Goal: Information Seeking & Learning: Learn about a topic

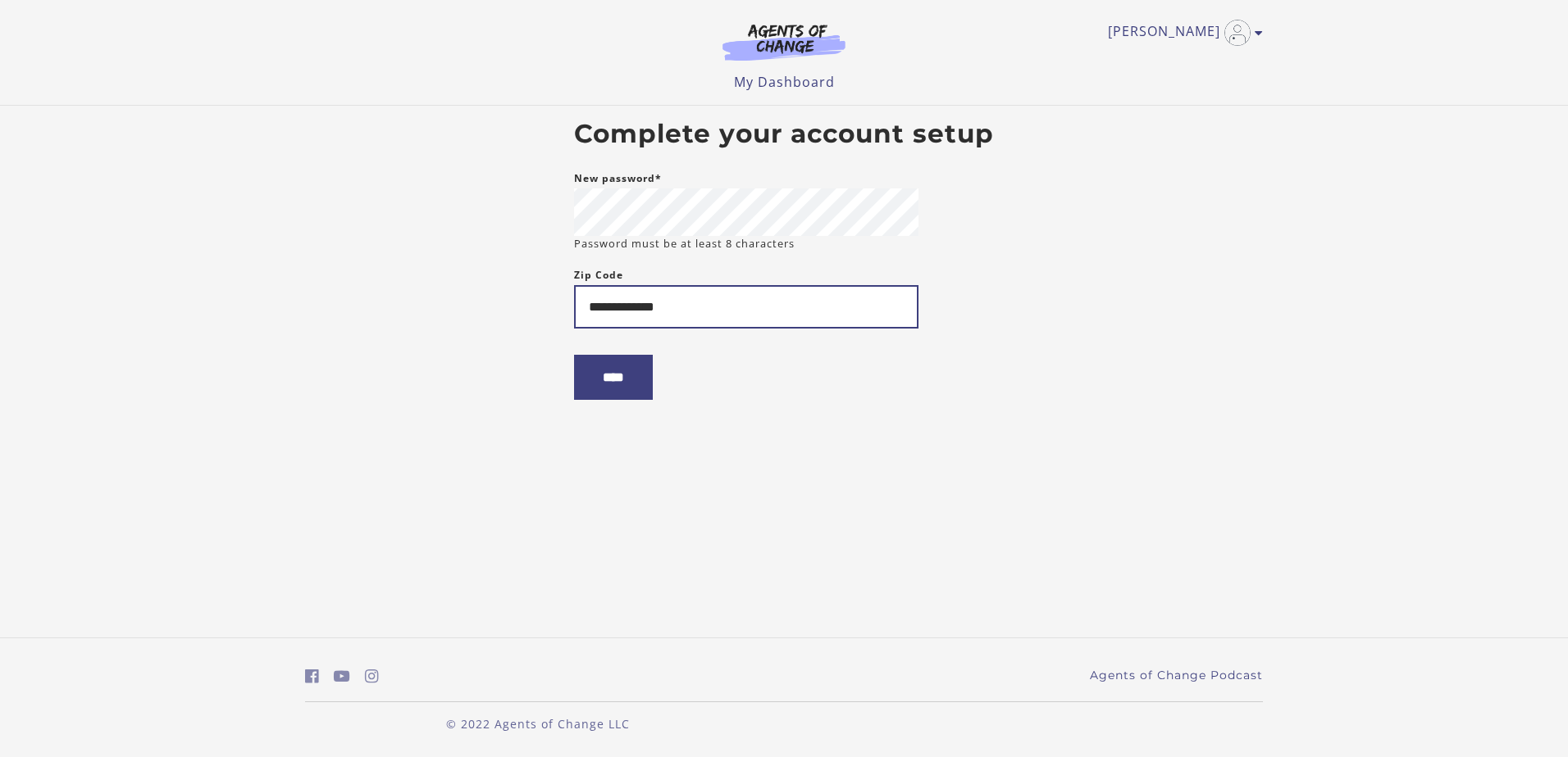
type input "**********"
click at [574, 355] on input "****" at bounding box center [613, 377] width 79 height 45
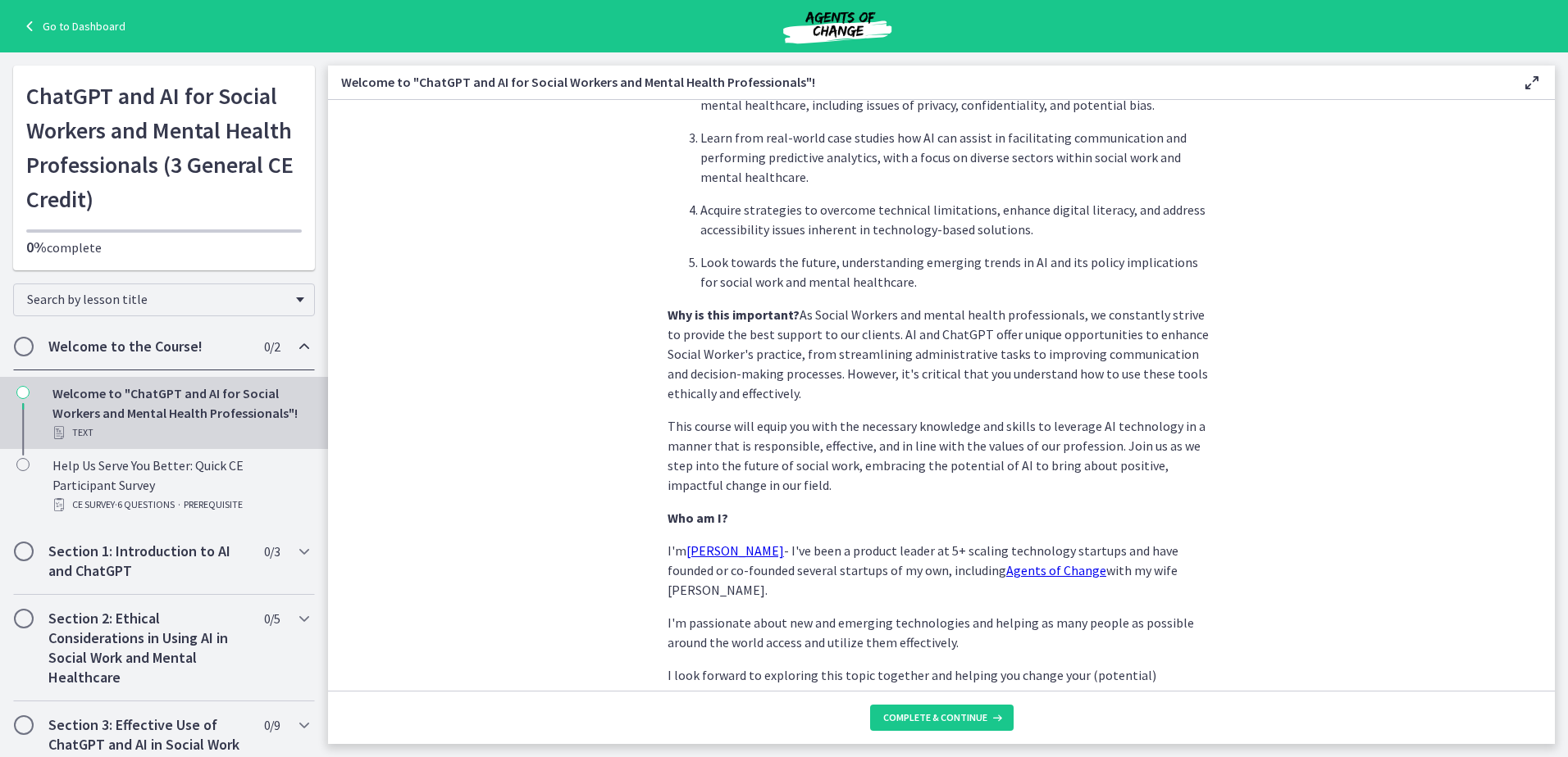
scroll to position [675, 0]
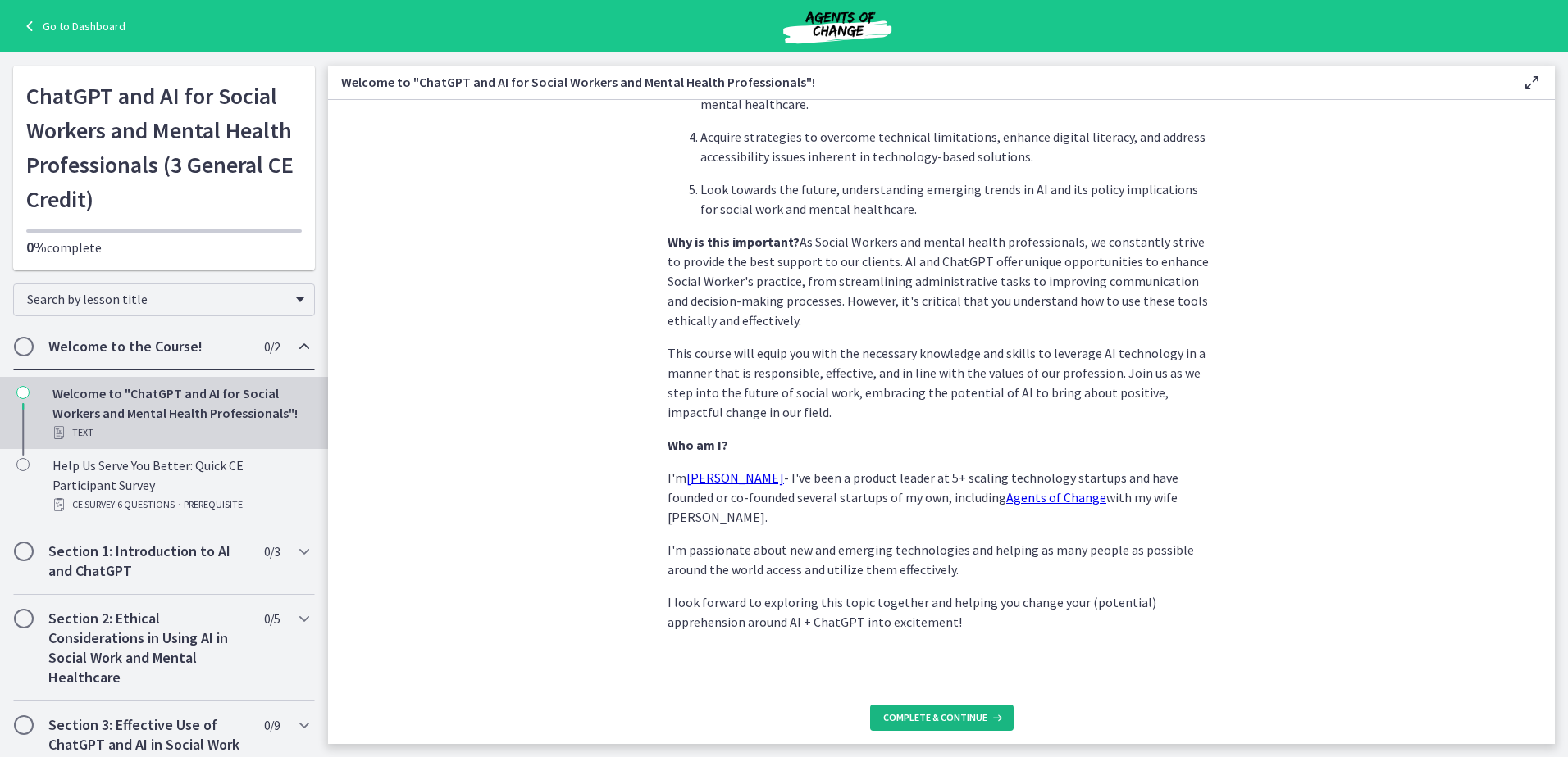
click at [919, 726] on button "Complete & continue" at bounding box center [941, 718] width 143 height 27
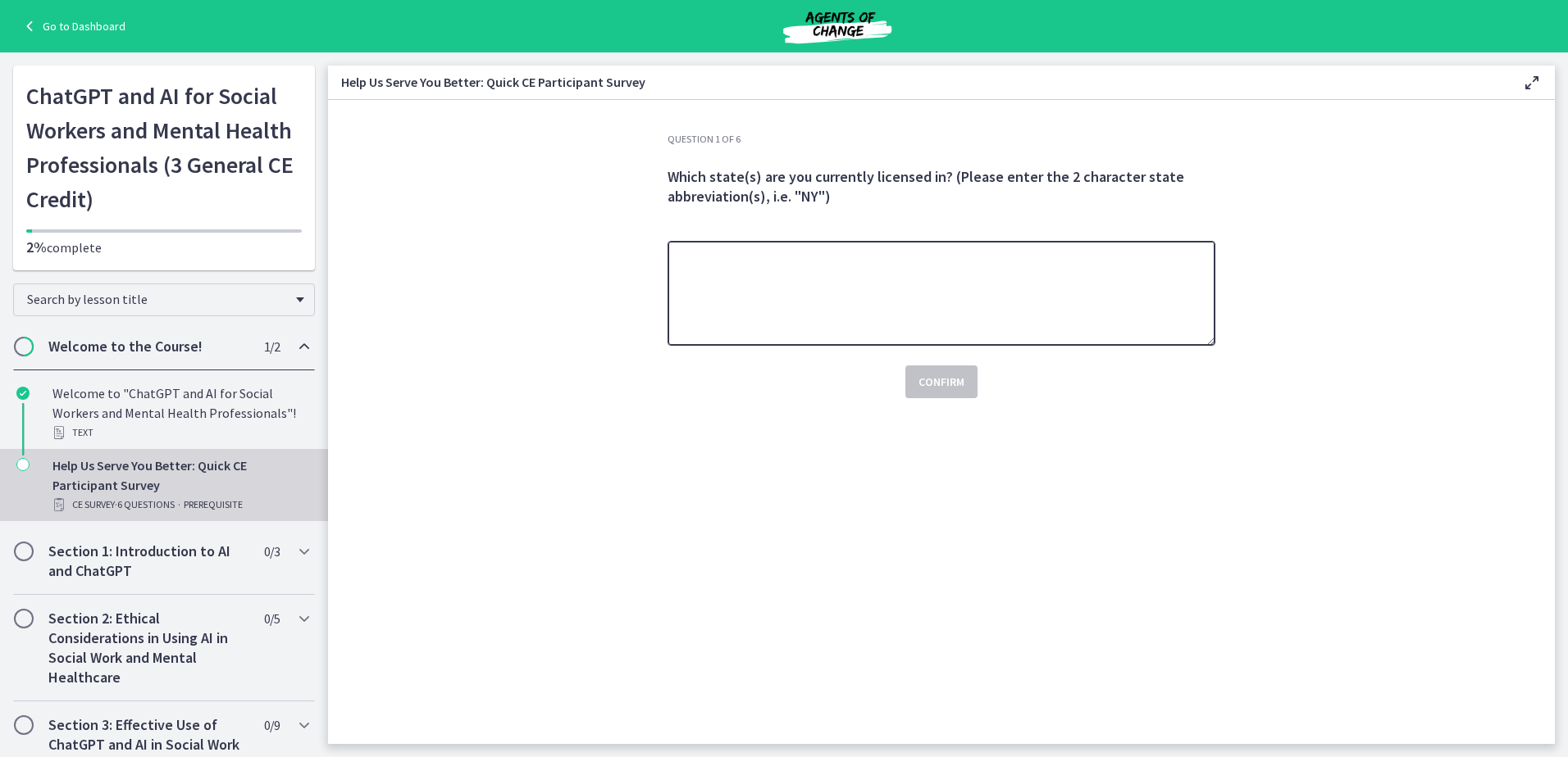
click at [747, 295] on textarea at bounding box center [941, 293] width 548 height 105
type textarea "******"
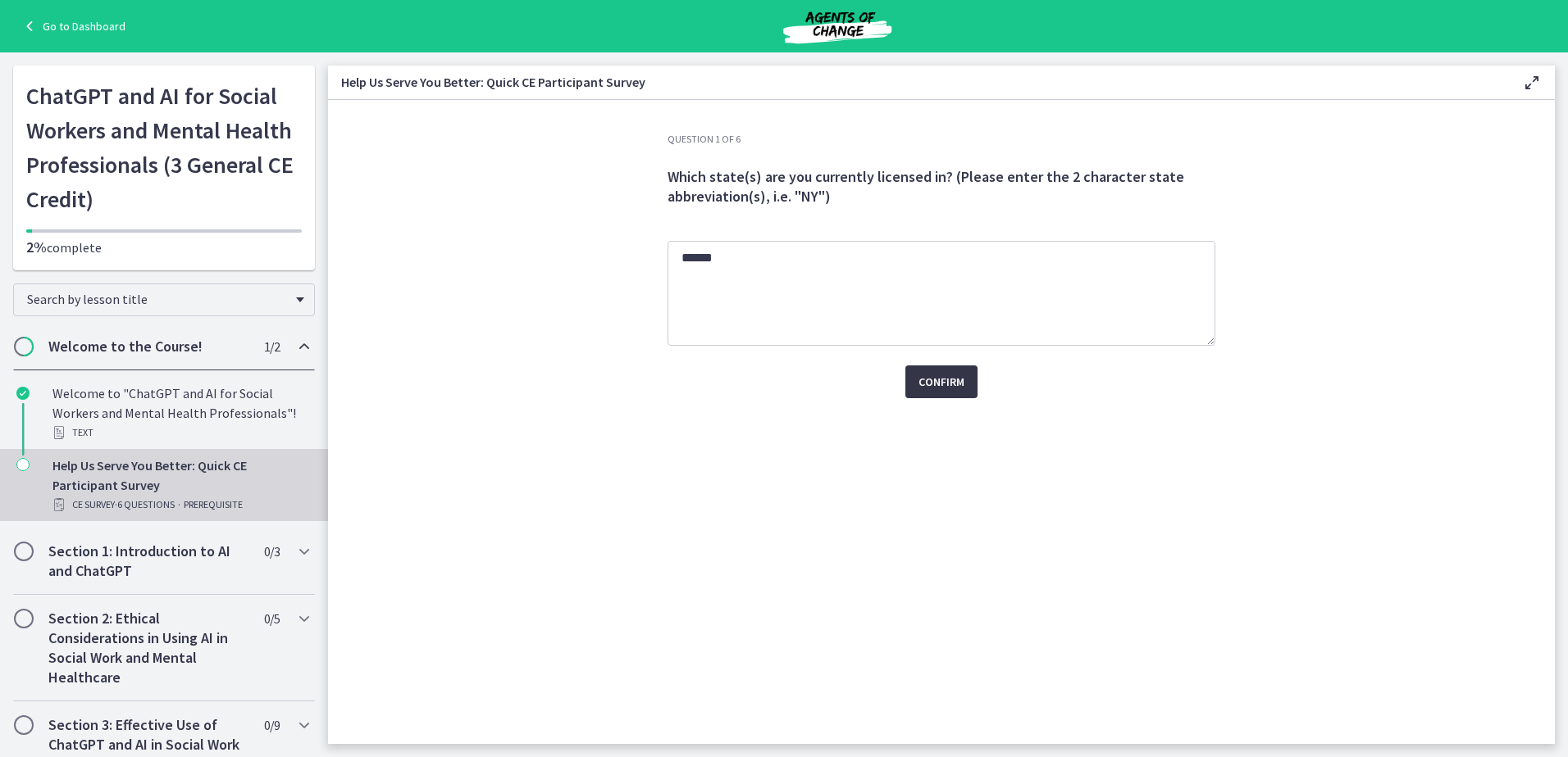
click at [933, 377] on span "Confirm" at bounding box center [942, 382] width 46 height 20
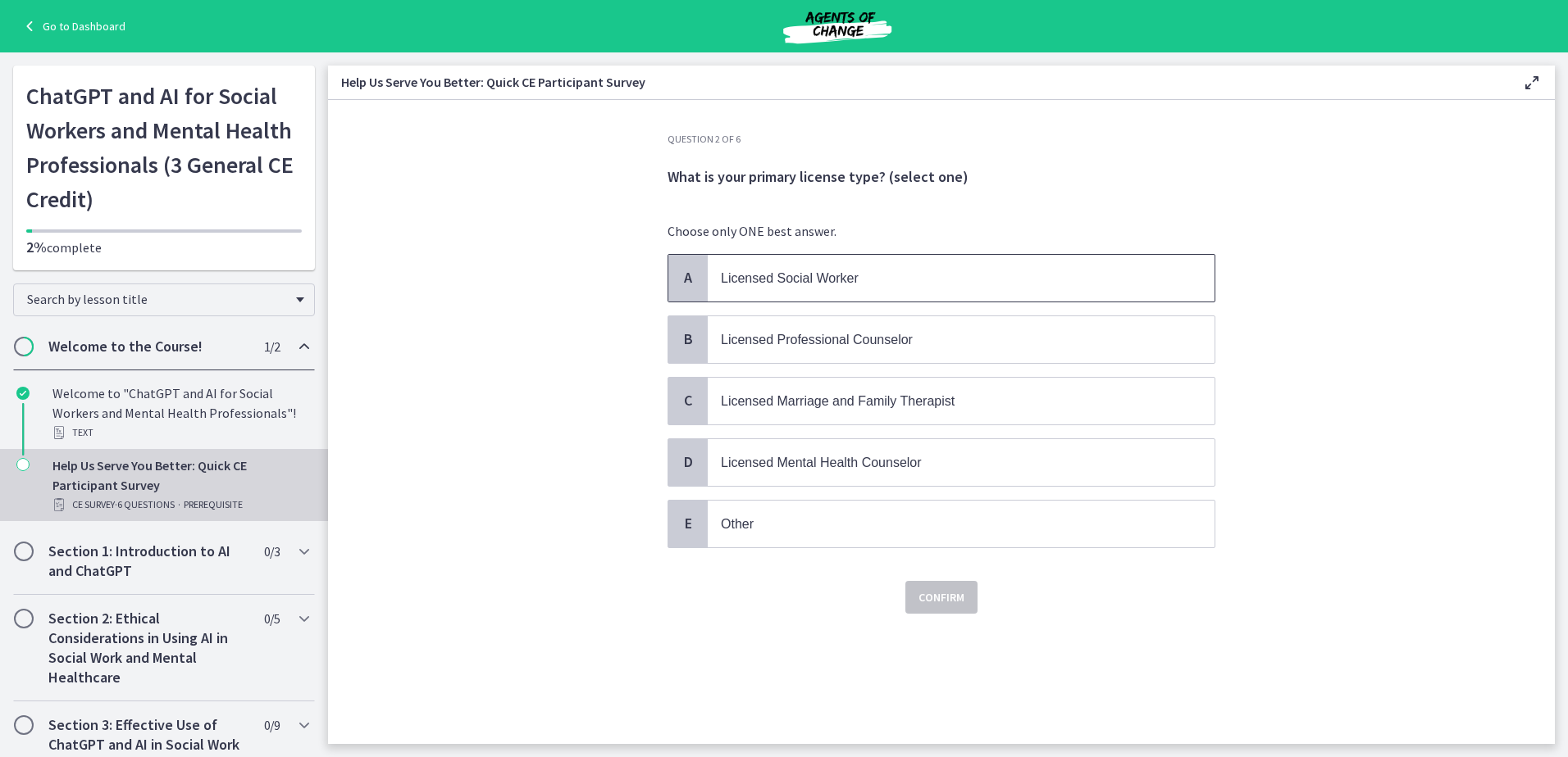
click at [784, 276] on span "Licensed Social Worker" at bounding box center [789, 278] width 138 height 14
click at [936, 595] on span "Confirm" at bounding box center [942, 597] width 46 height 20
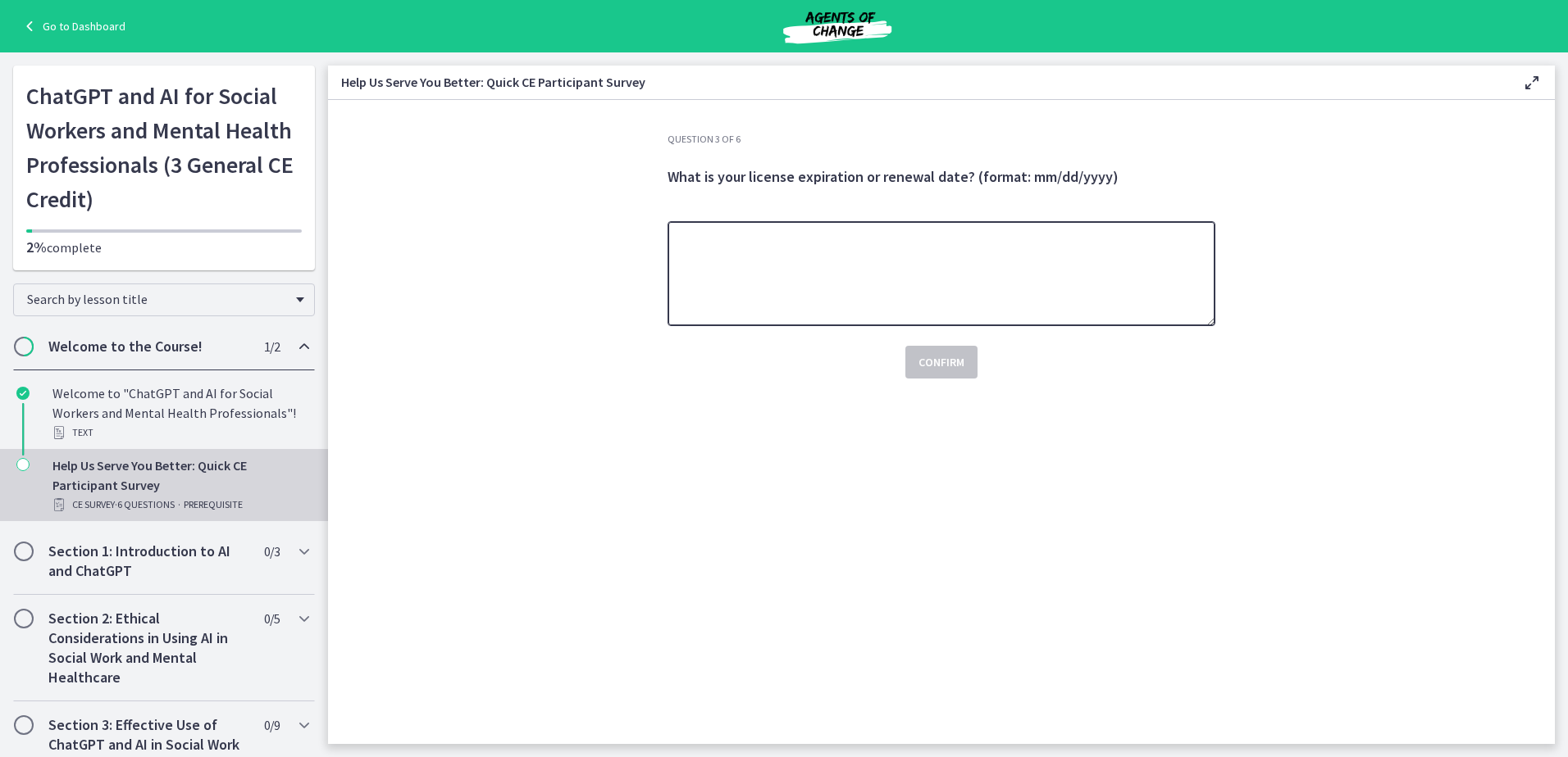
click at [752, 263] on textarea at bounding box center [941, 273] width 548 height 105
type textarea "********"
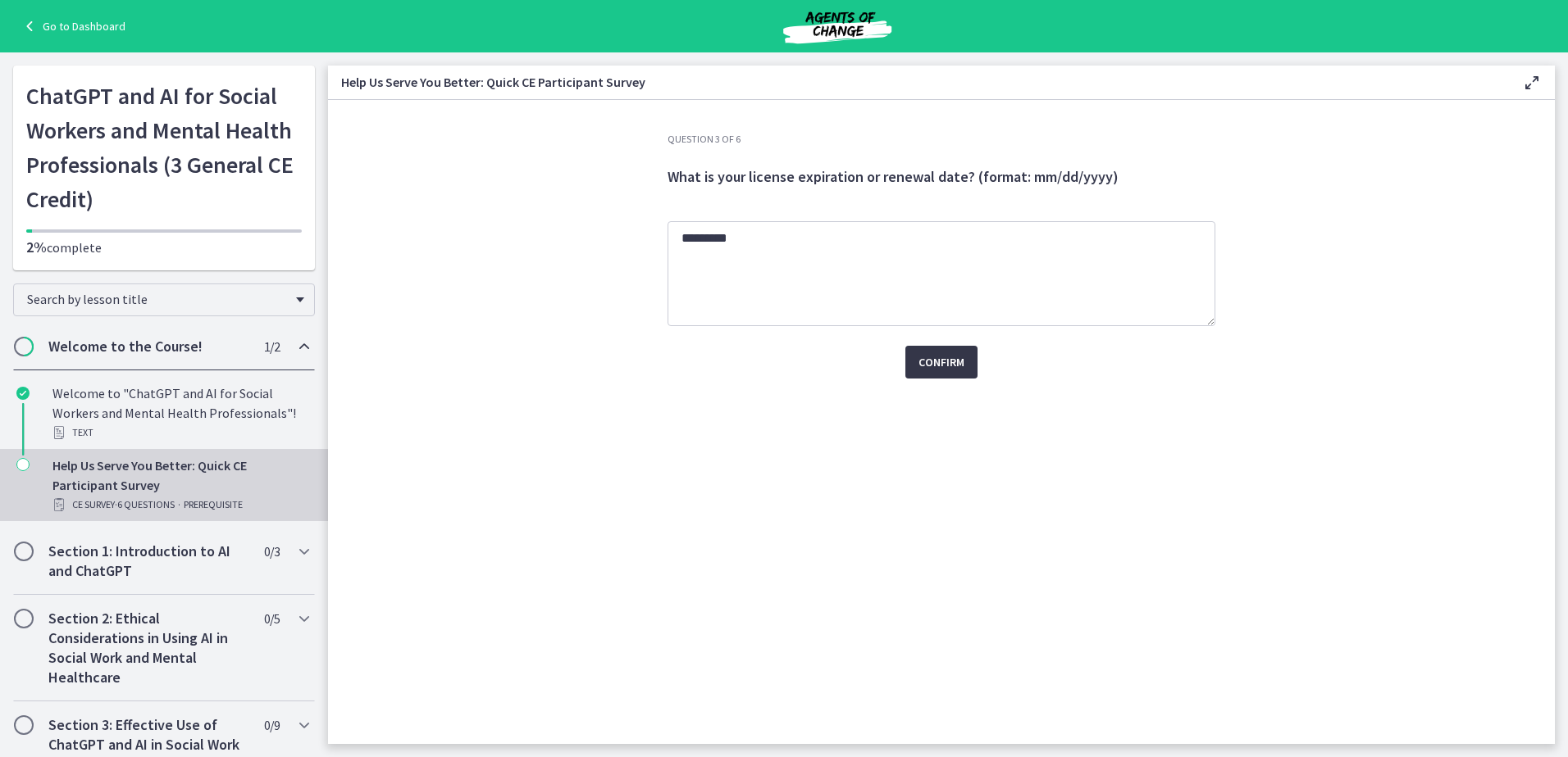
click at [950, 365] on span "Confirm" at bounding box center [942, 362] width 46 height 20
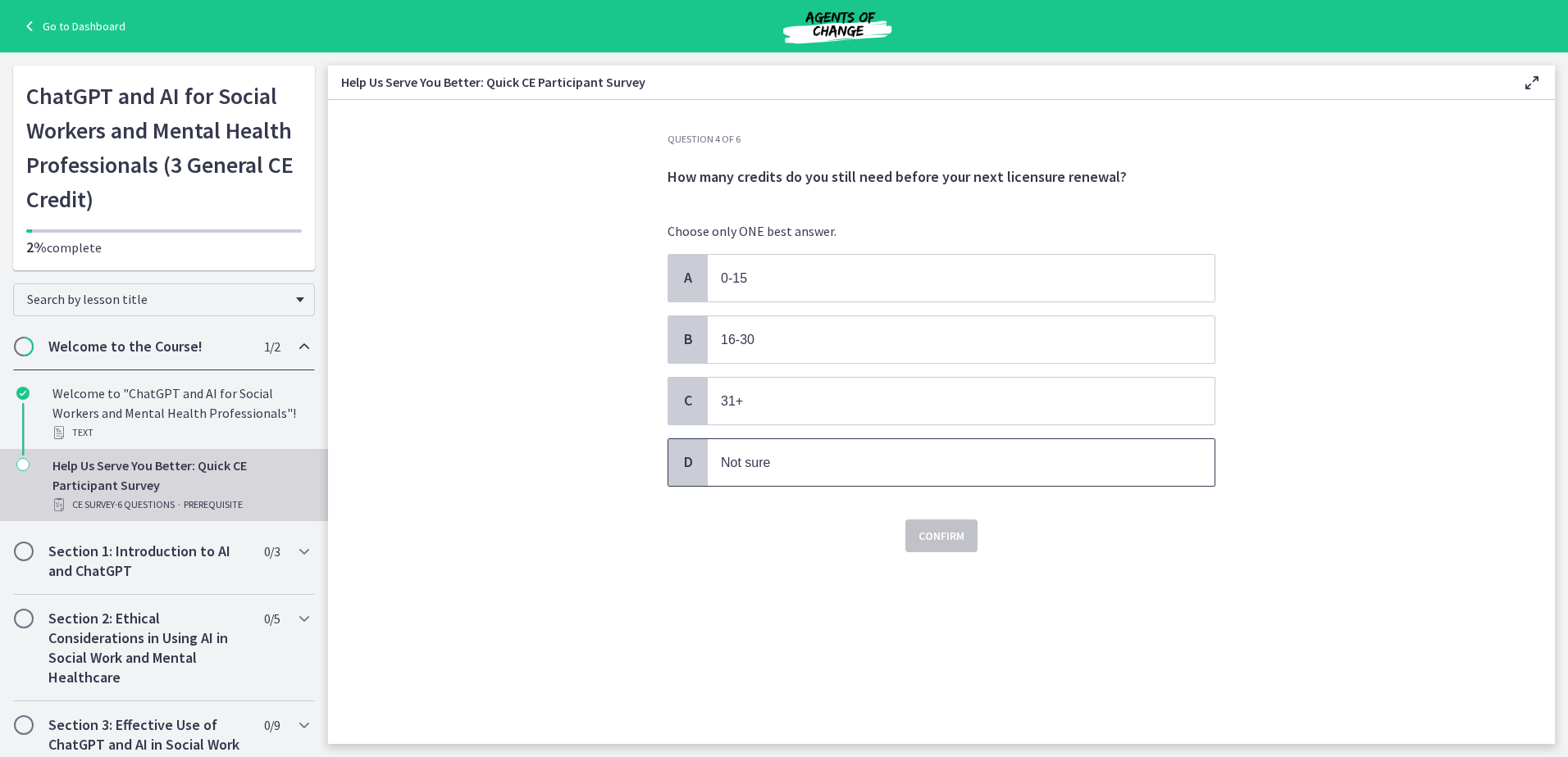
click at [799, 472] on p "Not sure" at bounding box center [944, 463] width 448 height 21
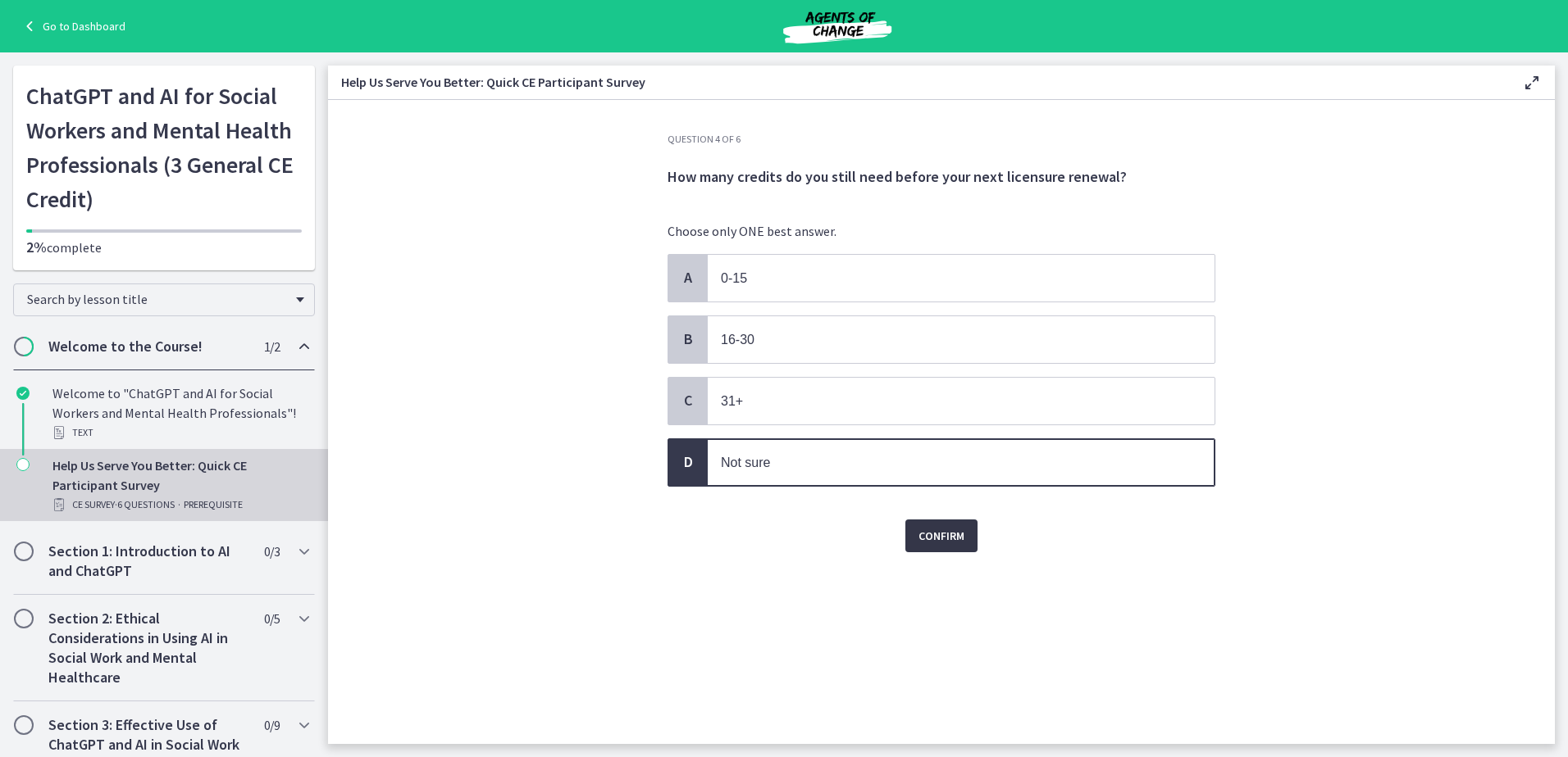
click at [954, 550] on button "Confirm" at bounding box center [941, 536] width 72 height 33
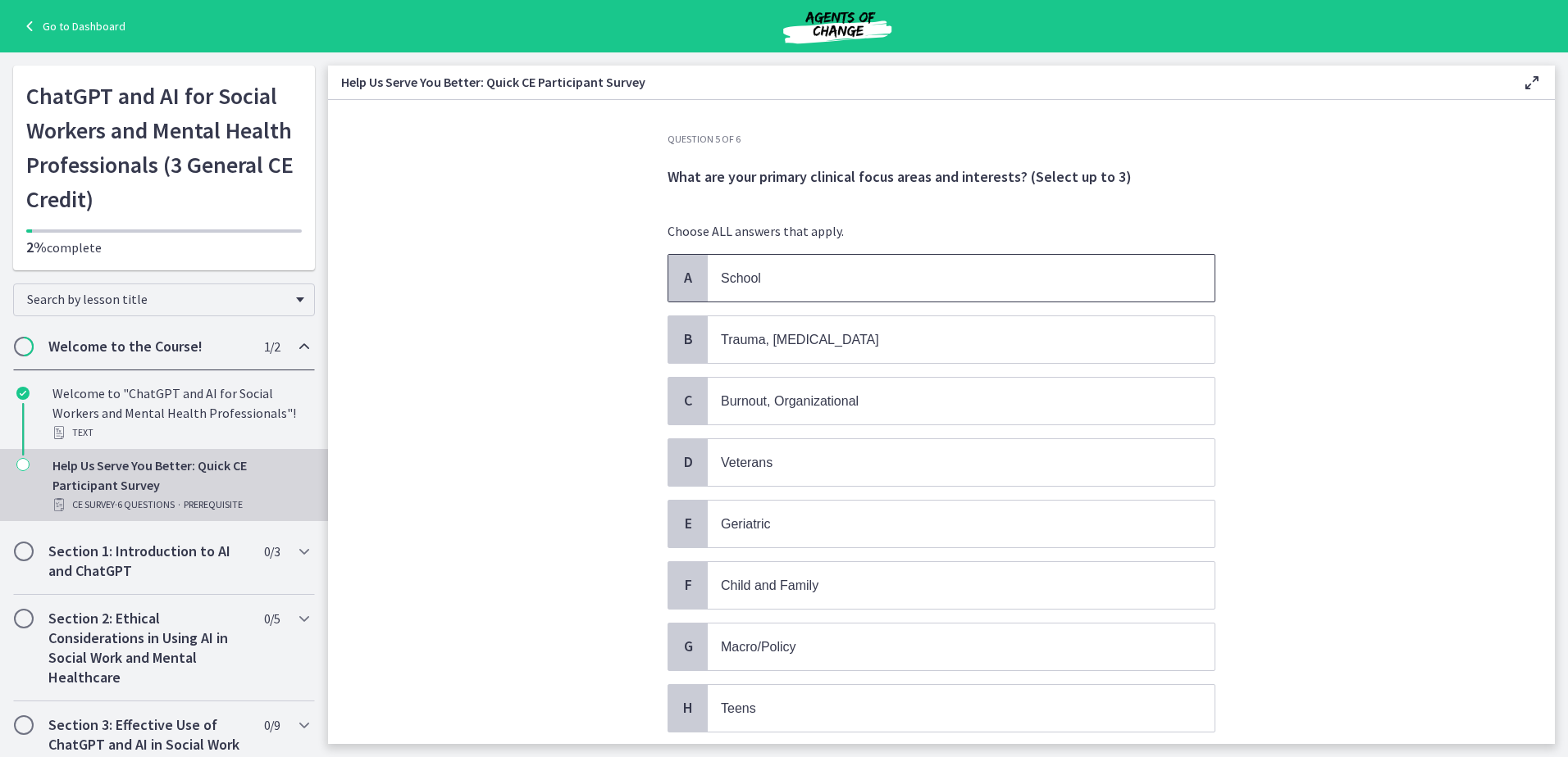
click at [824, 273] on p "School" at bounding box center [944, 279] width 448 height 21
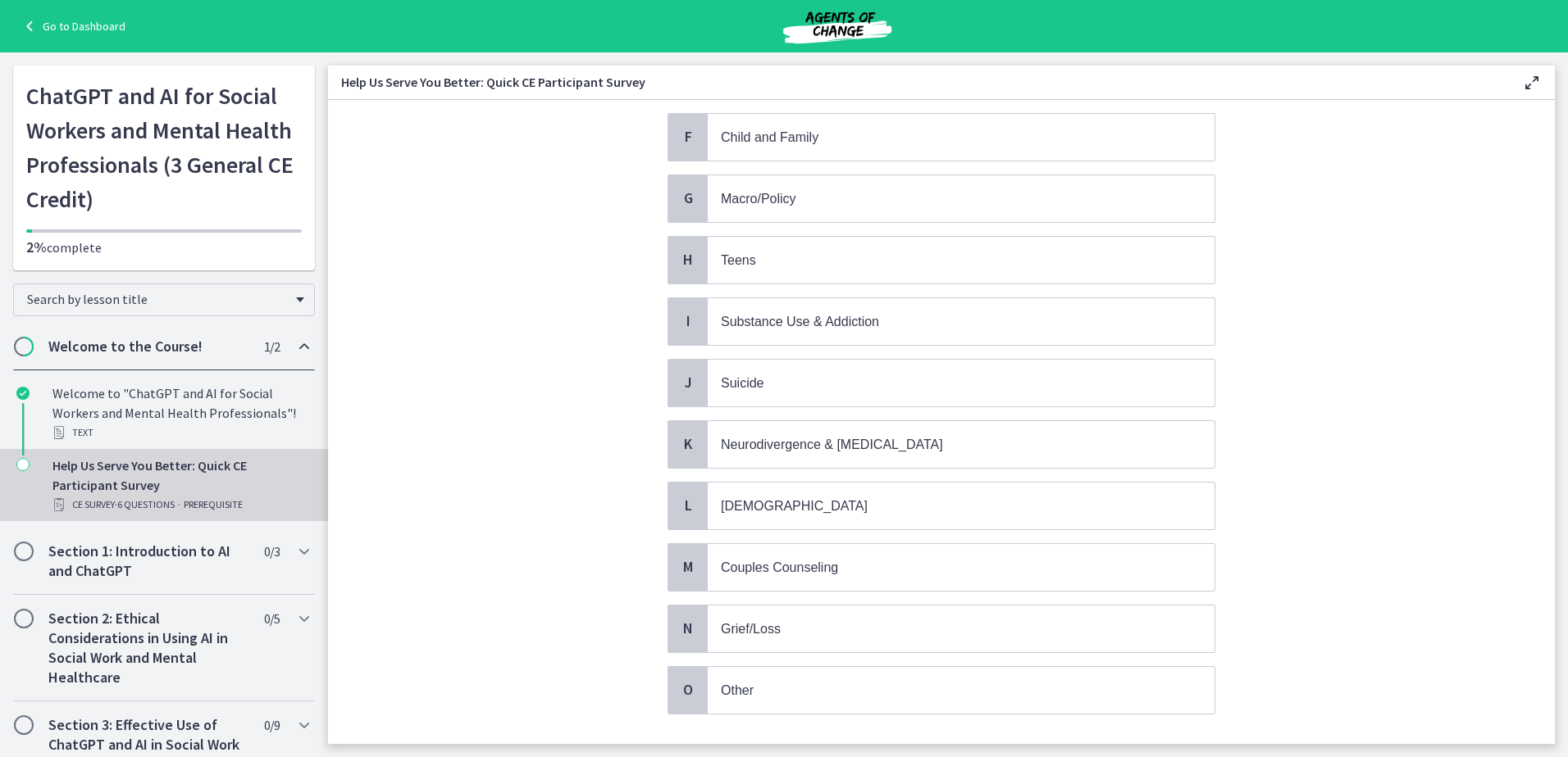
scroll to position [456, 0]
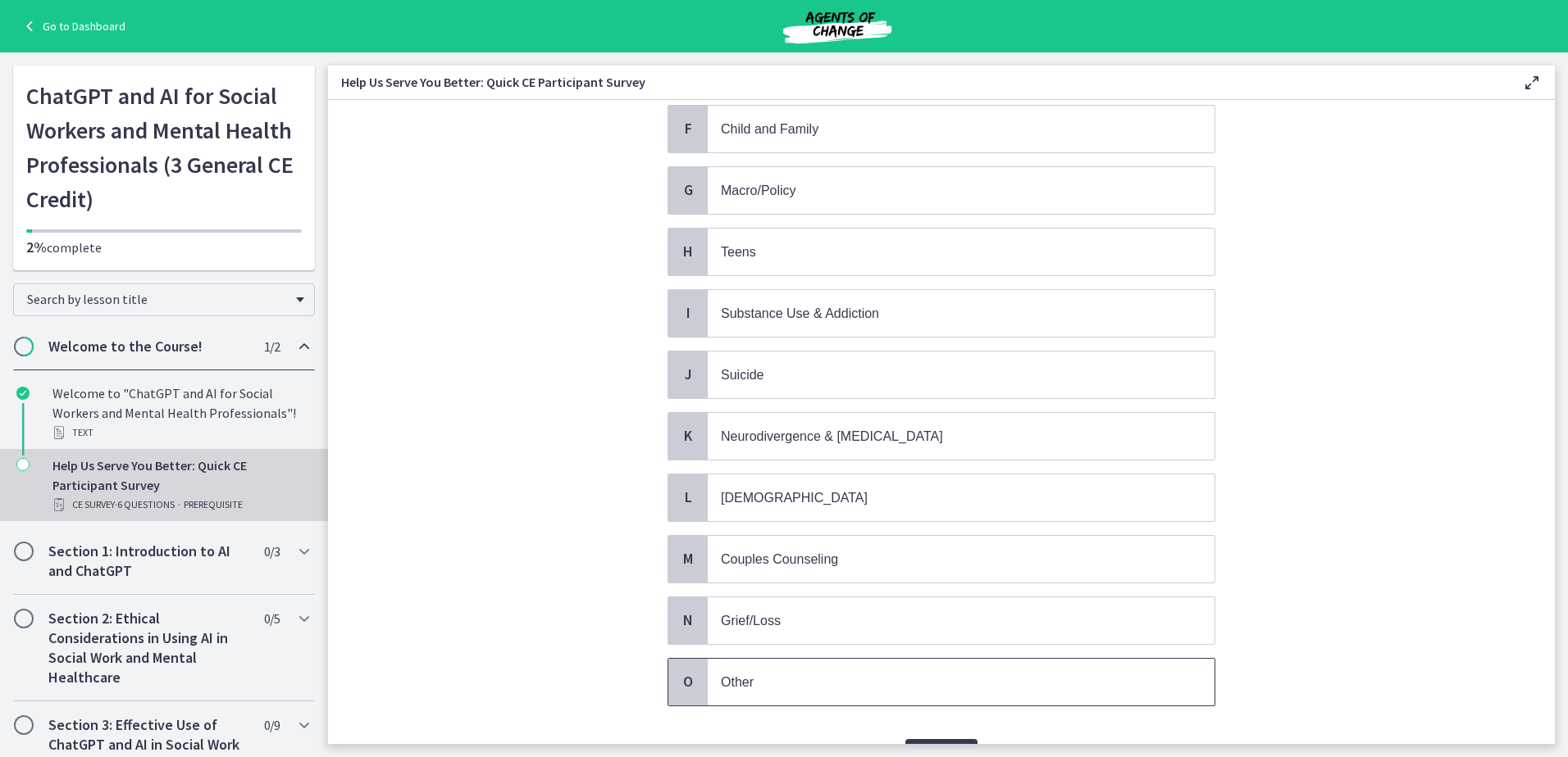
click at [779, 676] on p "Other" at bounding box center [944, 682] width 448 height 21
click at [941, 742] on button "Confirm" at bounding box center [941, 755] width 72 height 33
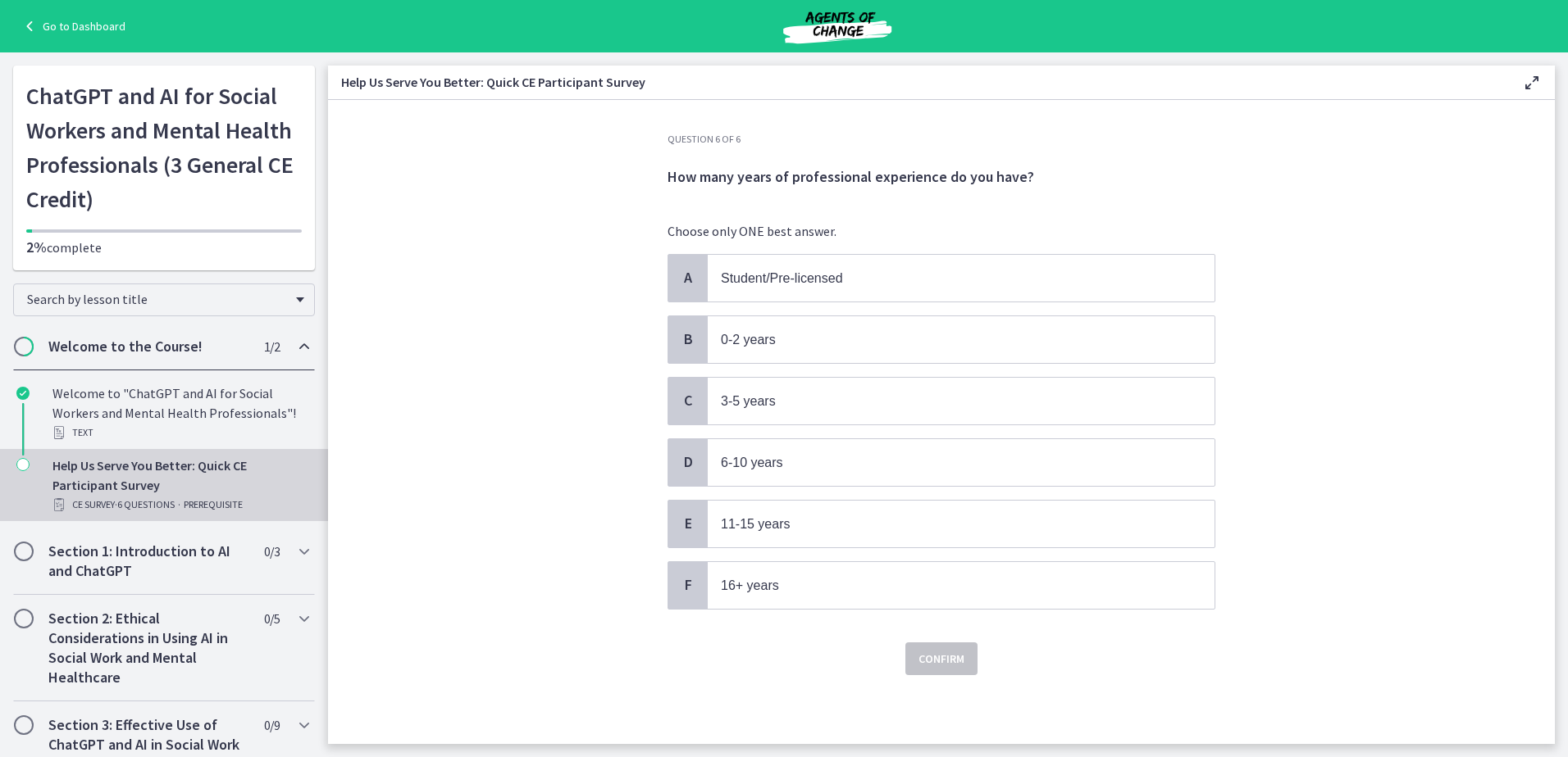
scroll to position [0, 0]
click at [778, 527] on span "11-15 years" at bounding box center [755, 524] width 69 height 14
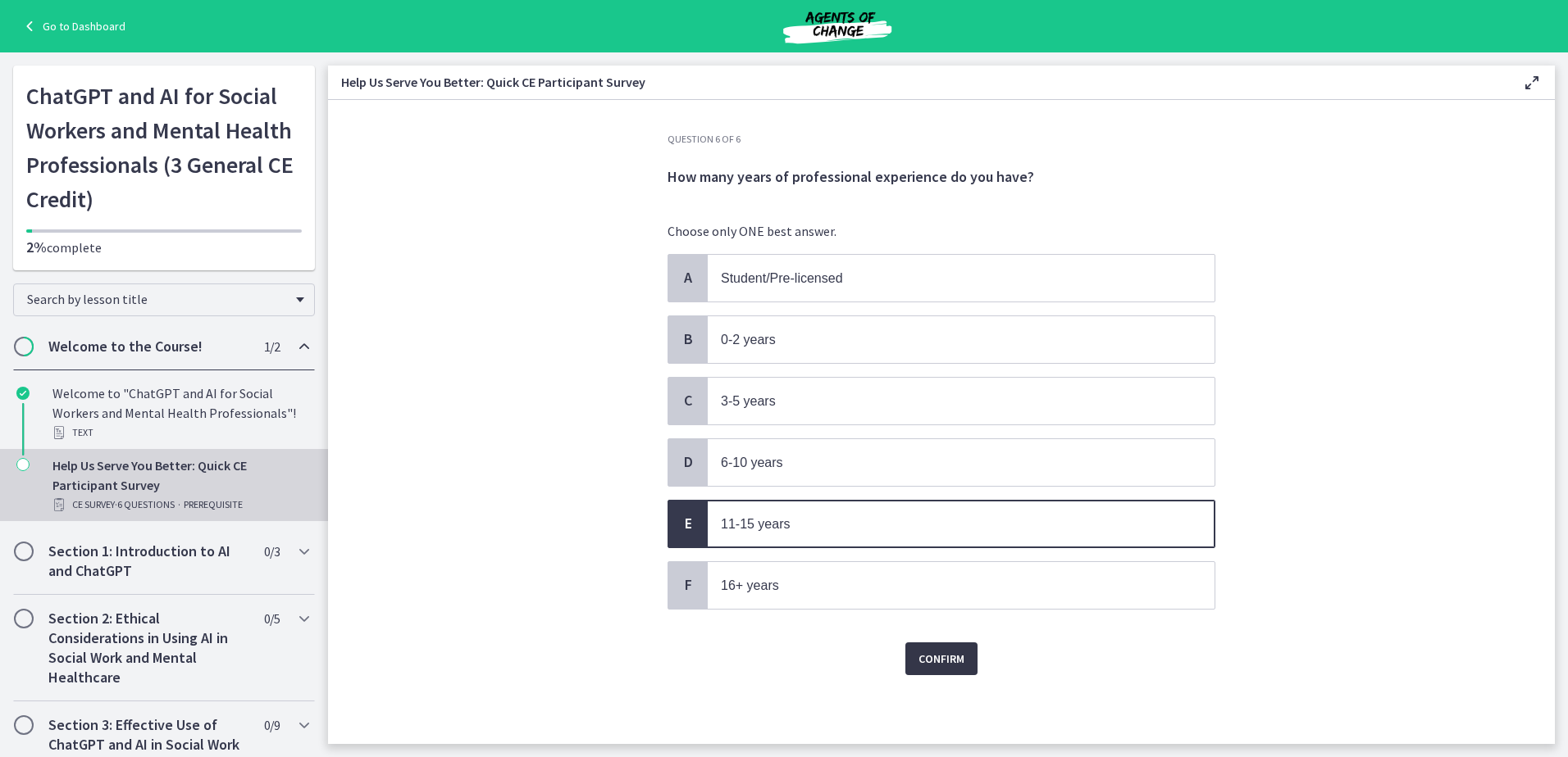
click at [950, 666] on span "Confirm" at bounding box center [942, 658] width 46 height 20
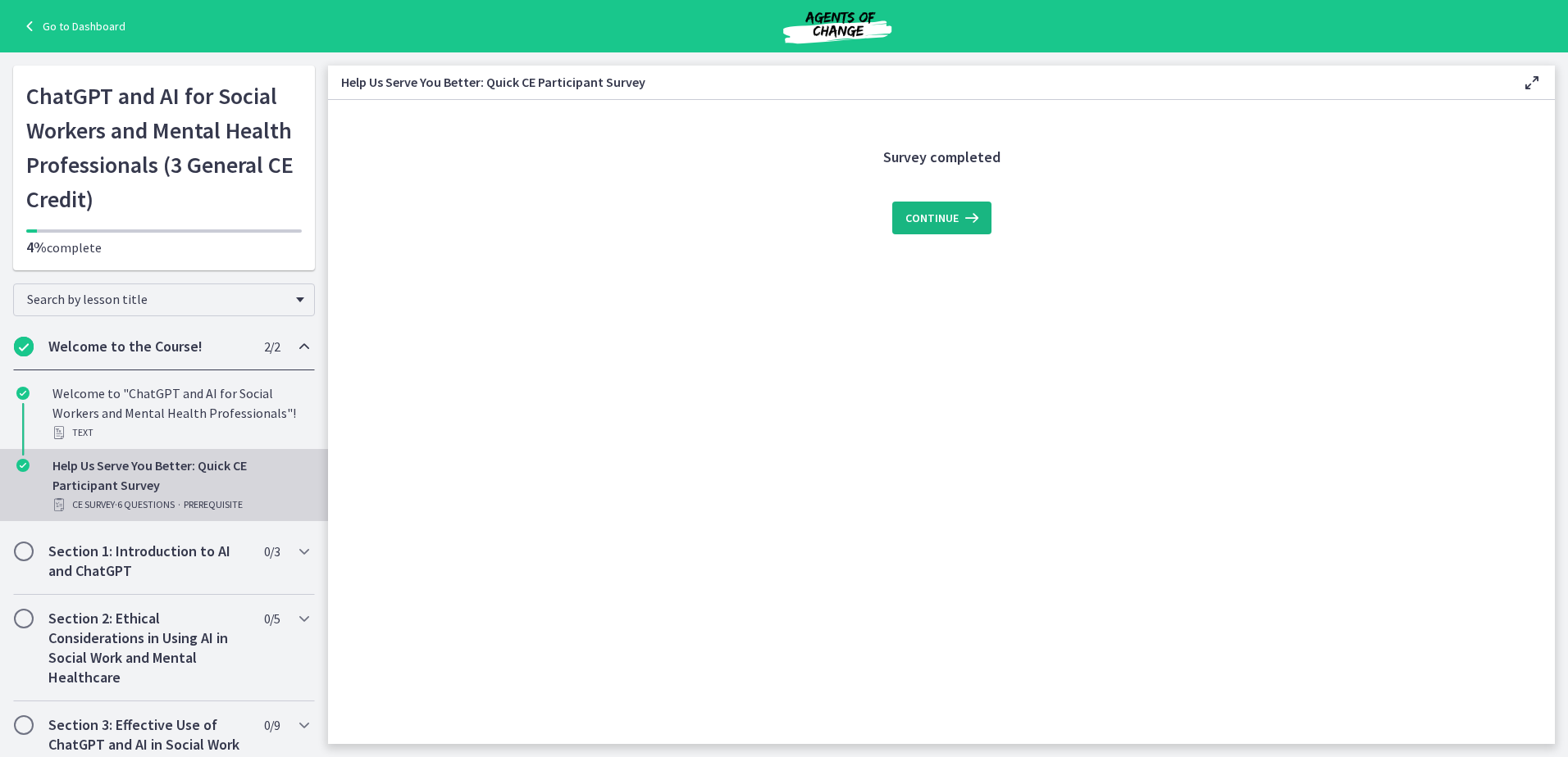
click at [947, 223] on span "Continue" at bounding box center [932, 218] width 53 height 20
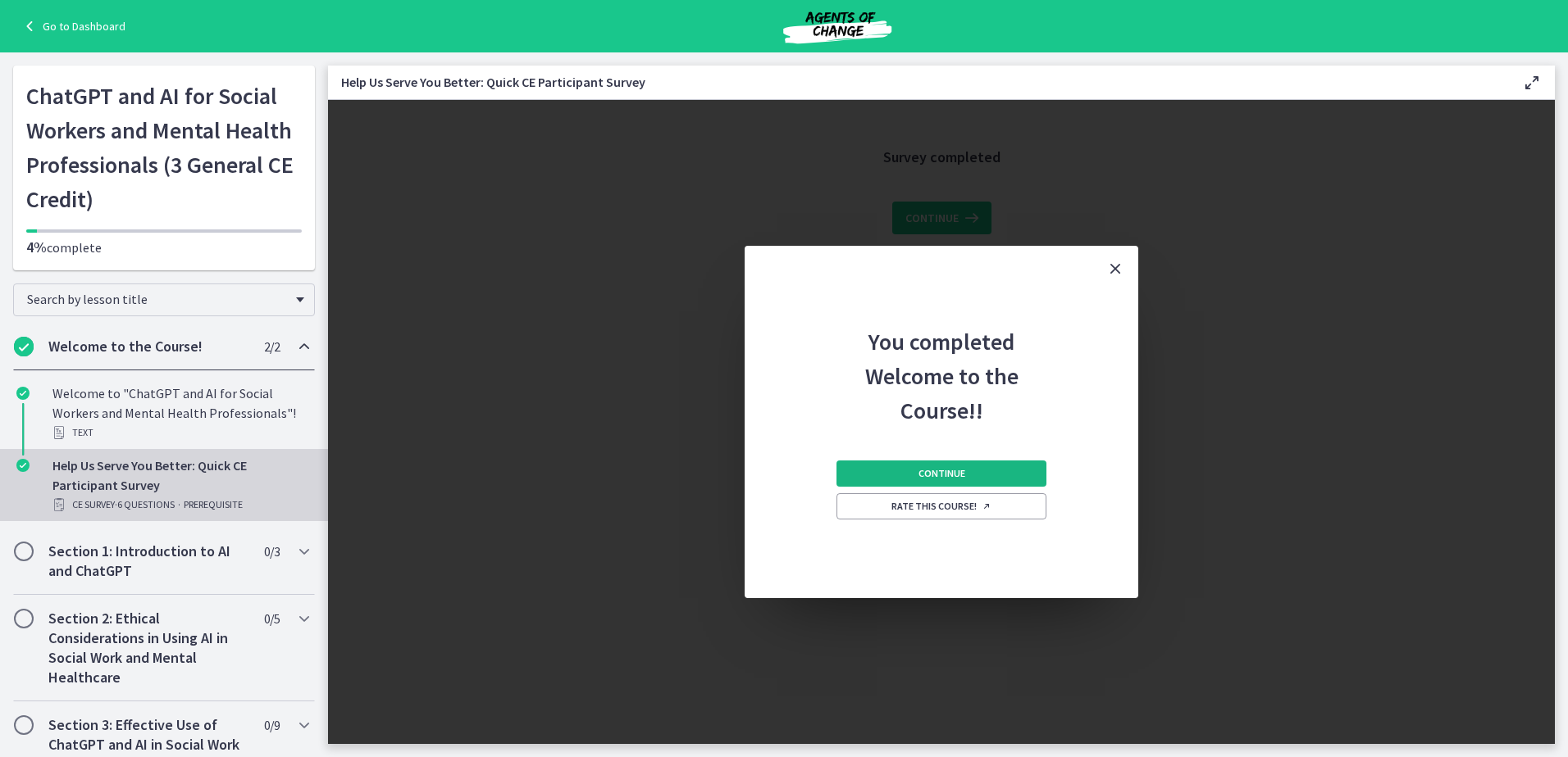
click at [976, 477] on button "Continue" at bounding box center [941, 473] width 210 height 27
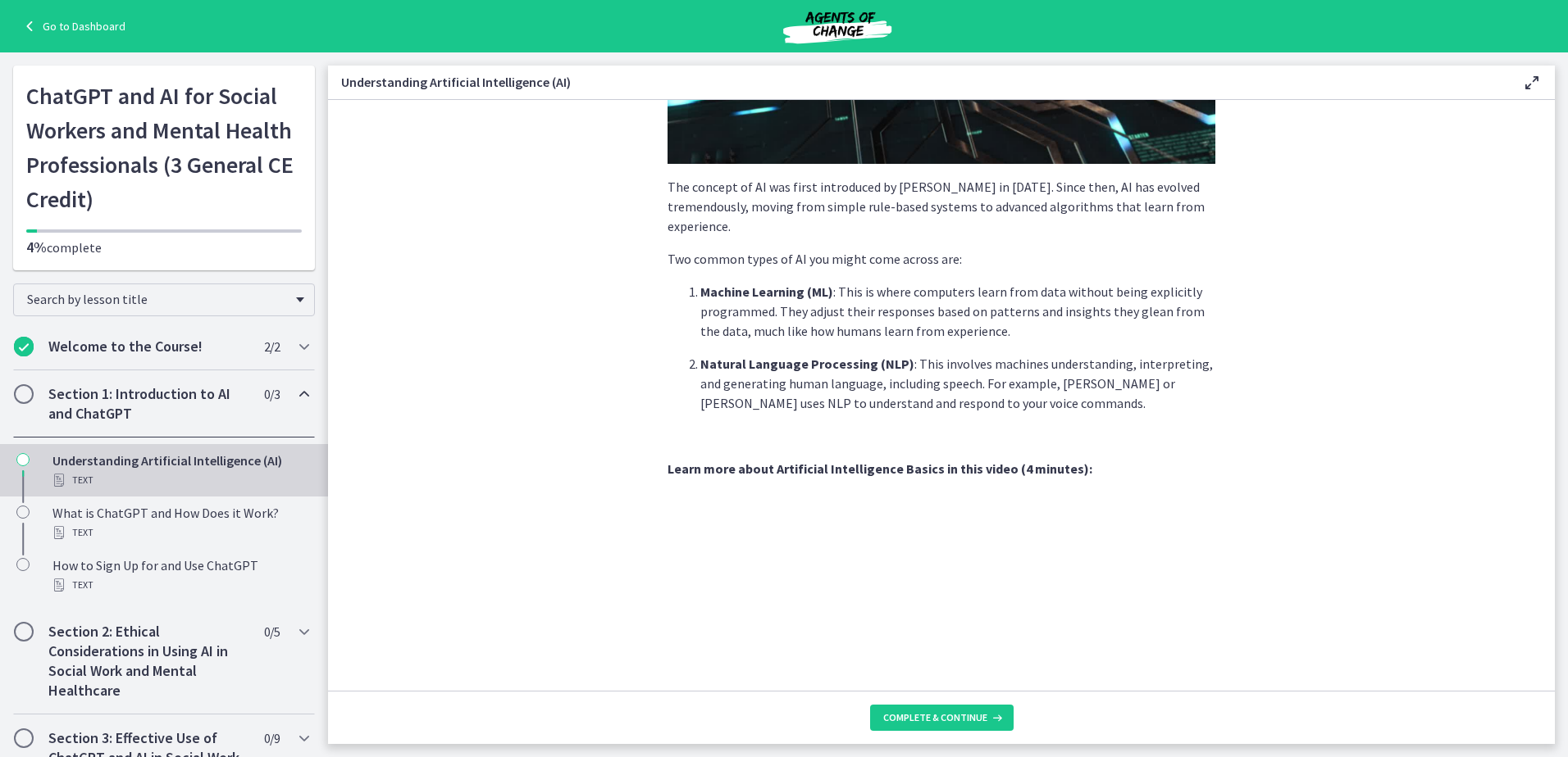
scroll to position [363, 0]
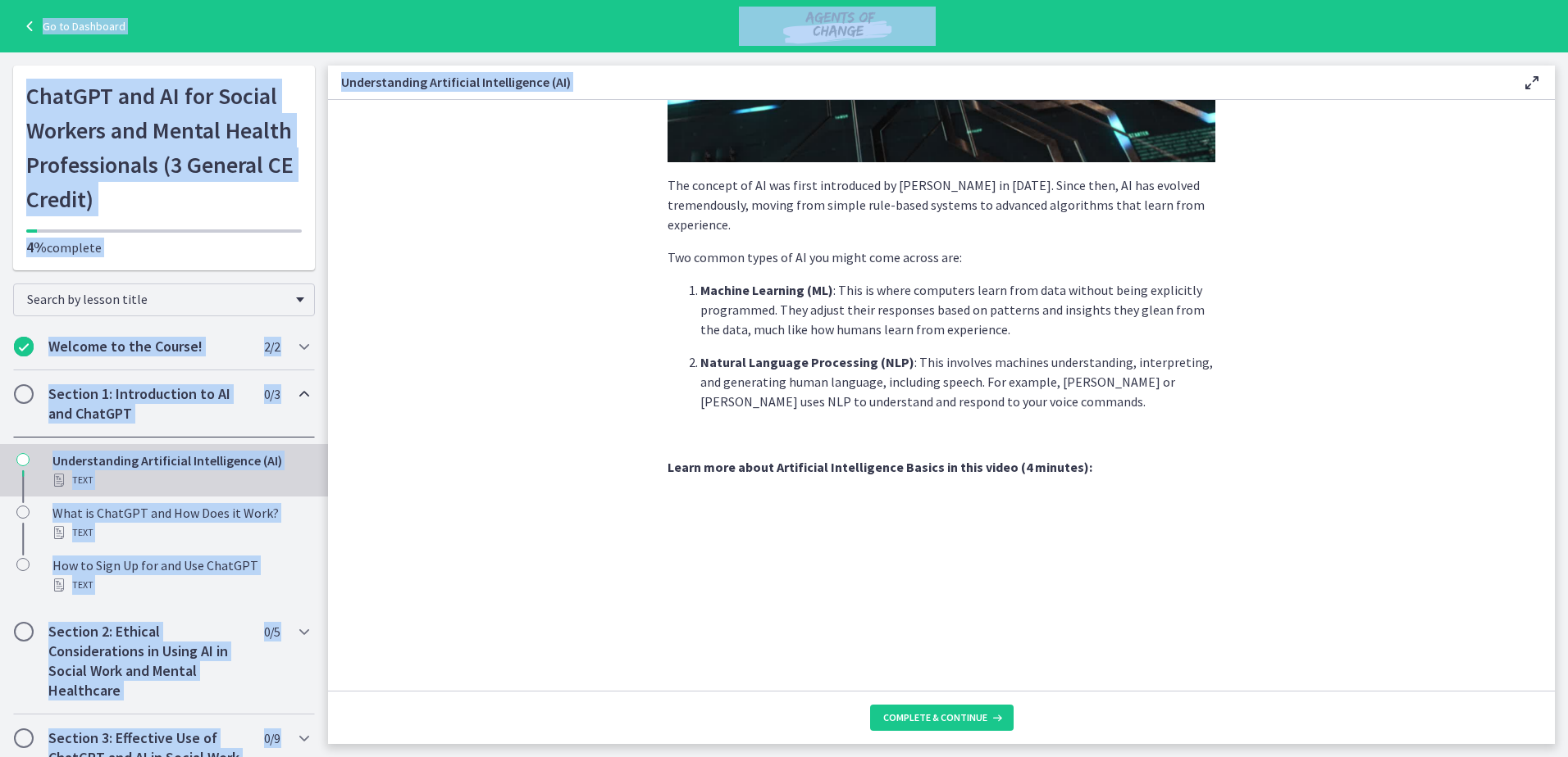
drag, startPoint x: 1567, startPoint y: 366, endPoint x: 1567, endPoint y: 408, distance: 42.0
click at [1567, 408] on html "Skip to main content Go to Dashboard Go to Dashboard Go to Dashboard ChatGPT an…" at bounding box center [784, 378] width 1568 height 757
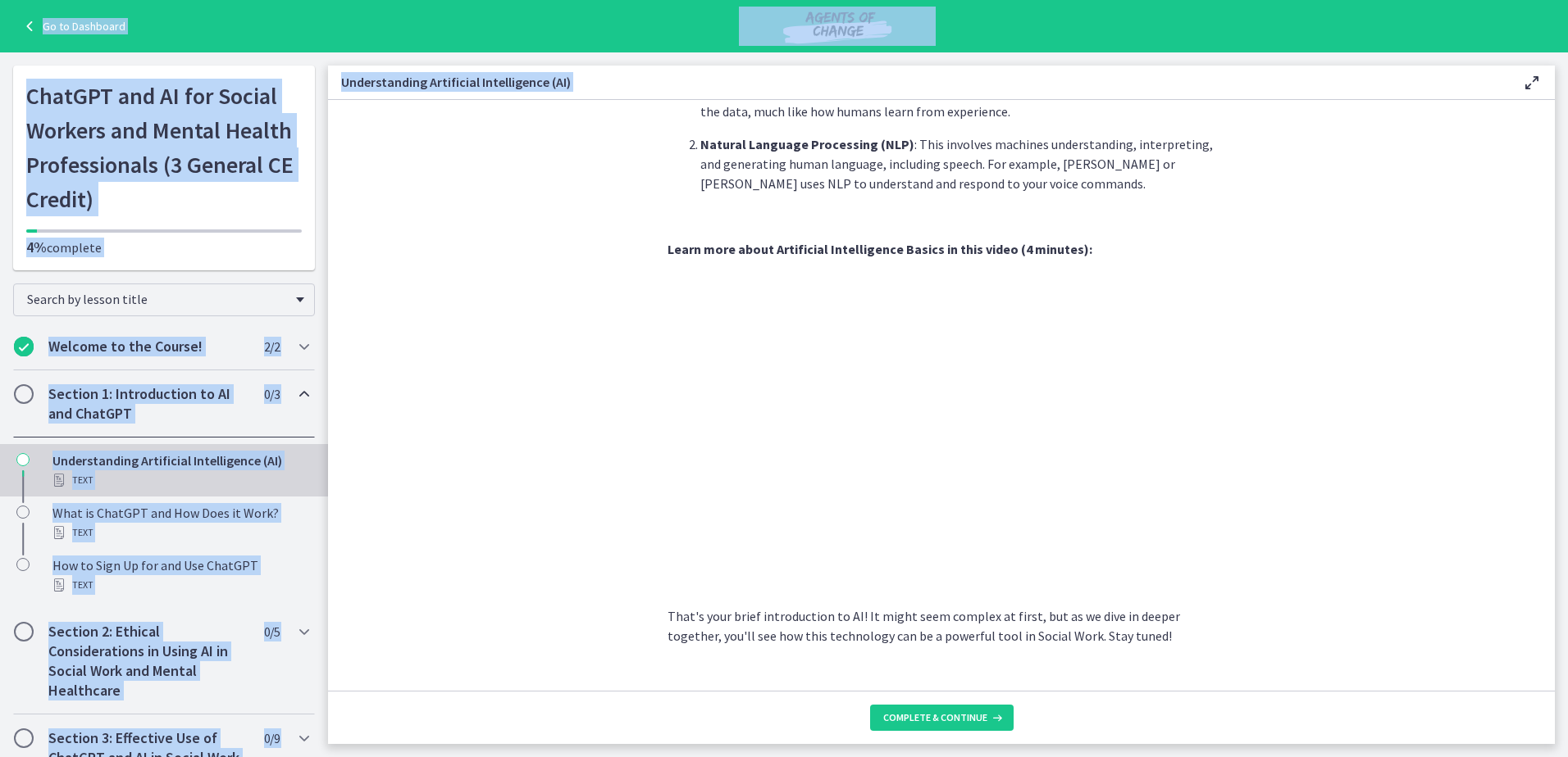
scroll to position [614, 0]
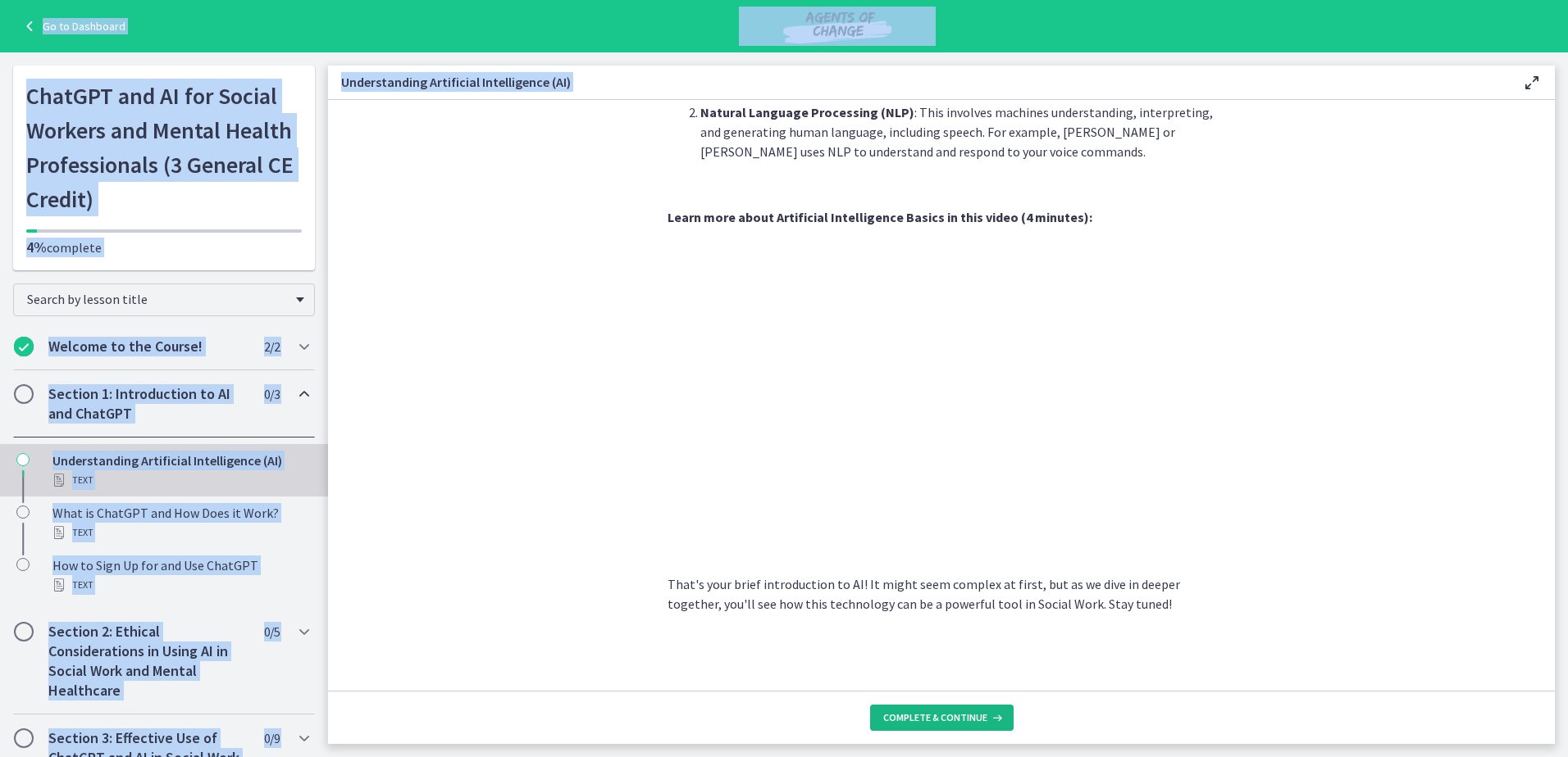
click at [989, 721] on icon at bounding box center [995, 718] width 16 height 13
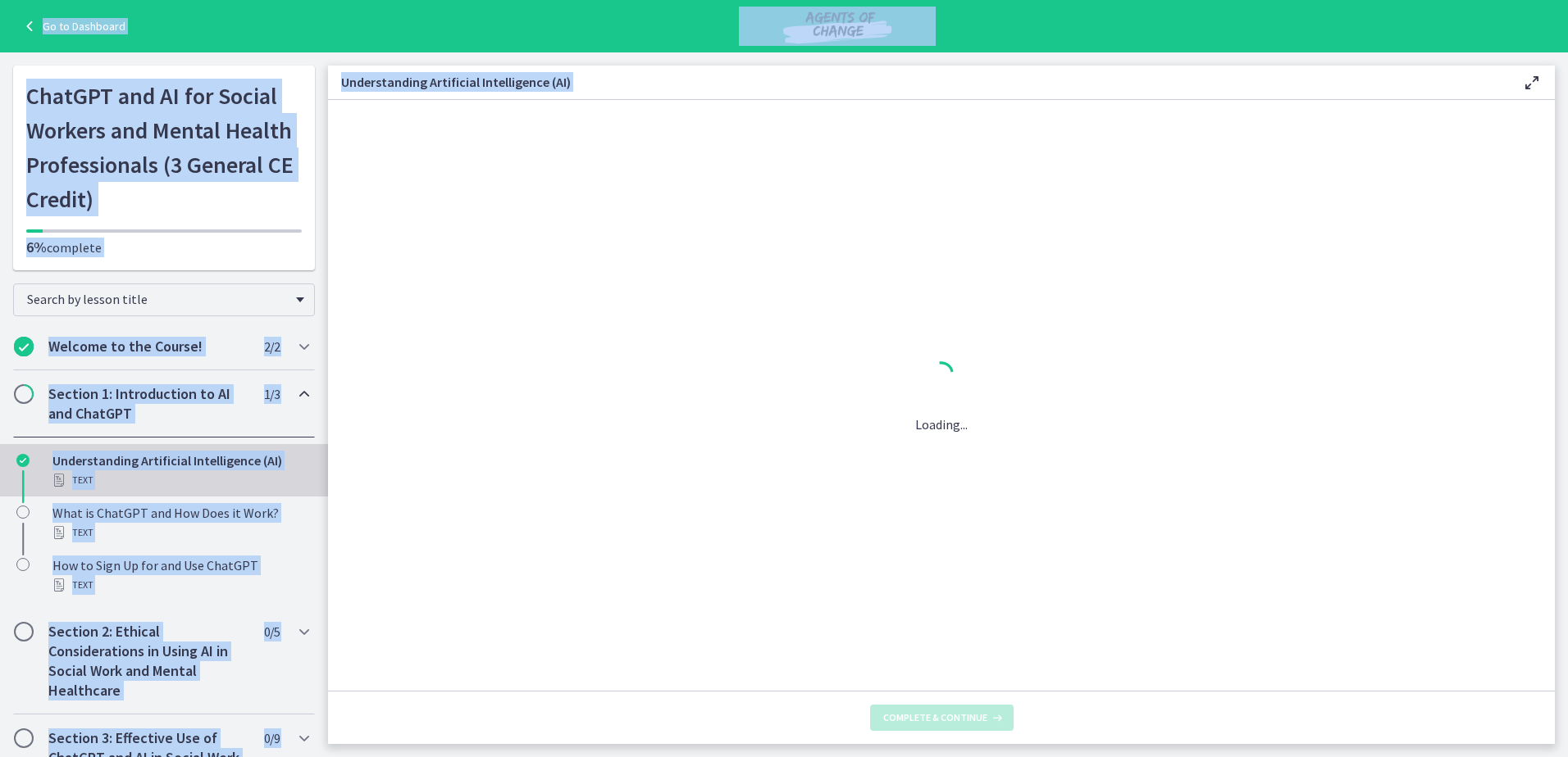
scroll to position [0, 0]
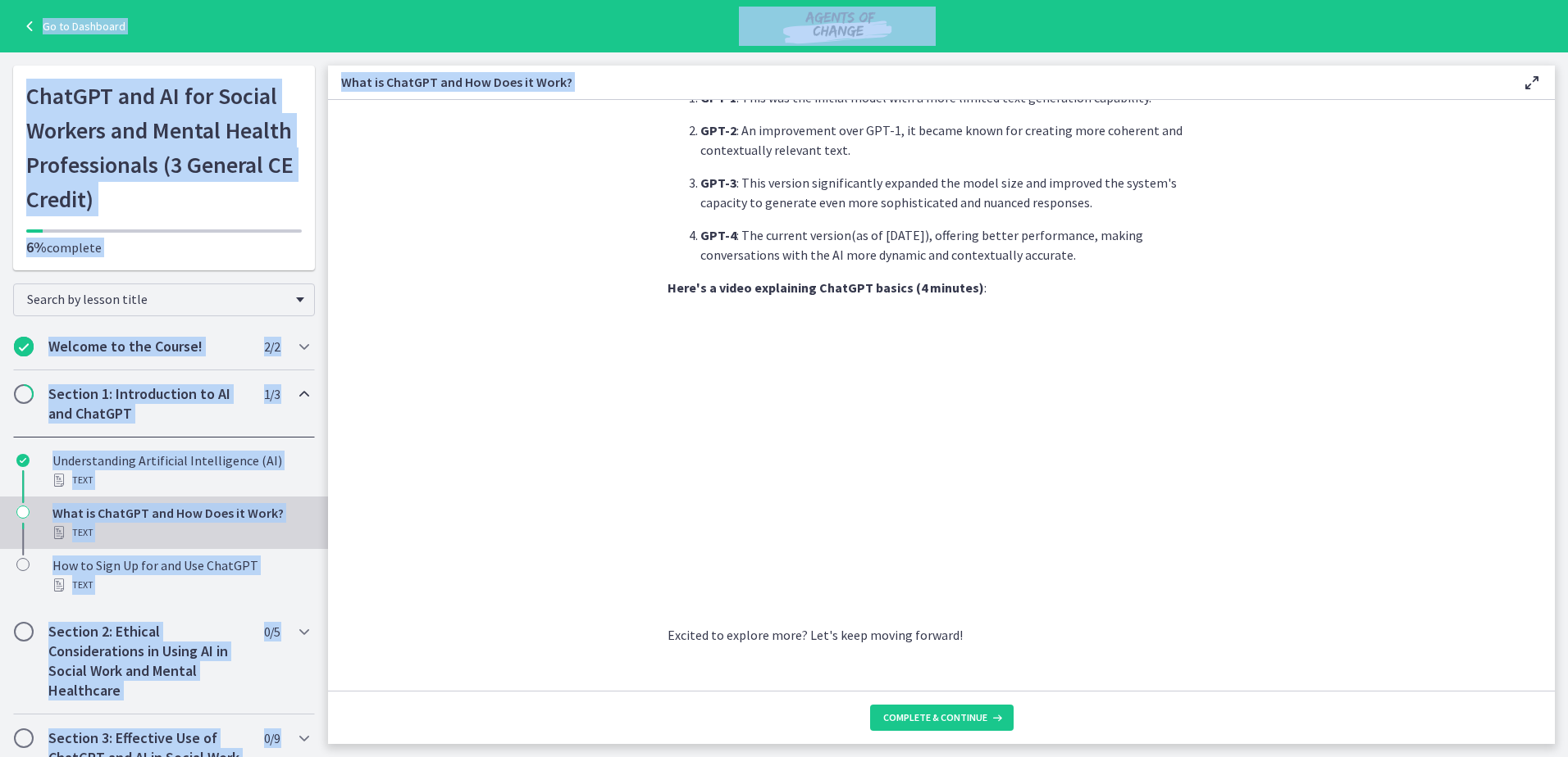
scroll to position [696, 0]
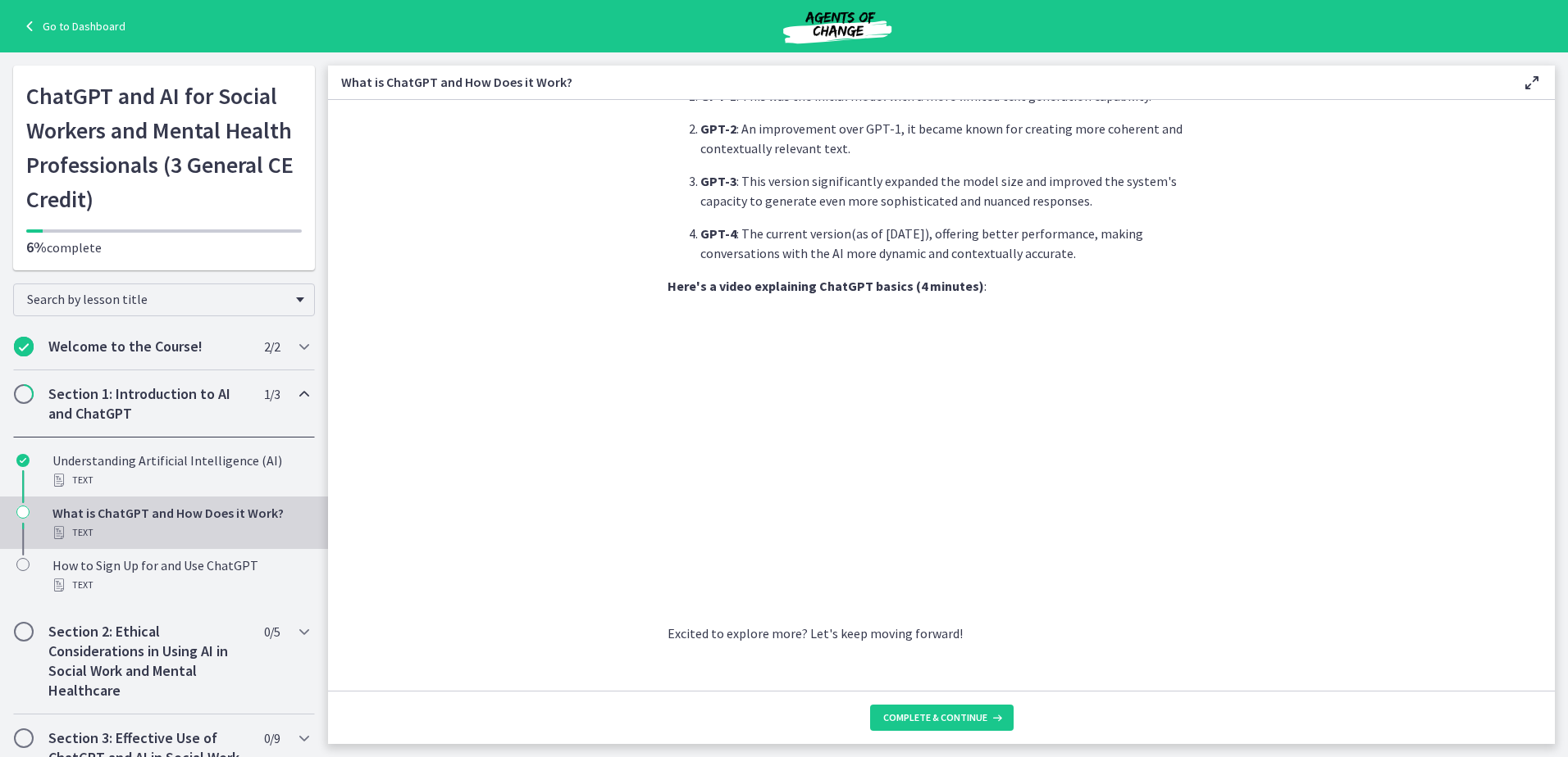
click at [1179, 624] on p "Excited to explore more? Let's keep moving forward!" at bounding box center [941, 634] width 548 height 20
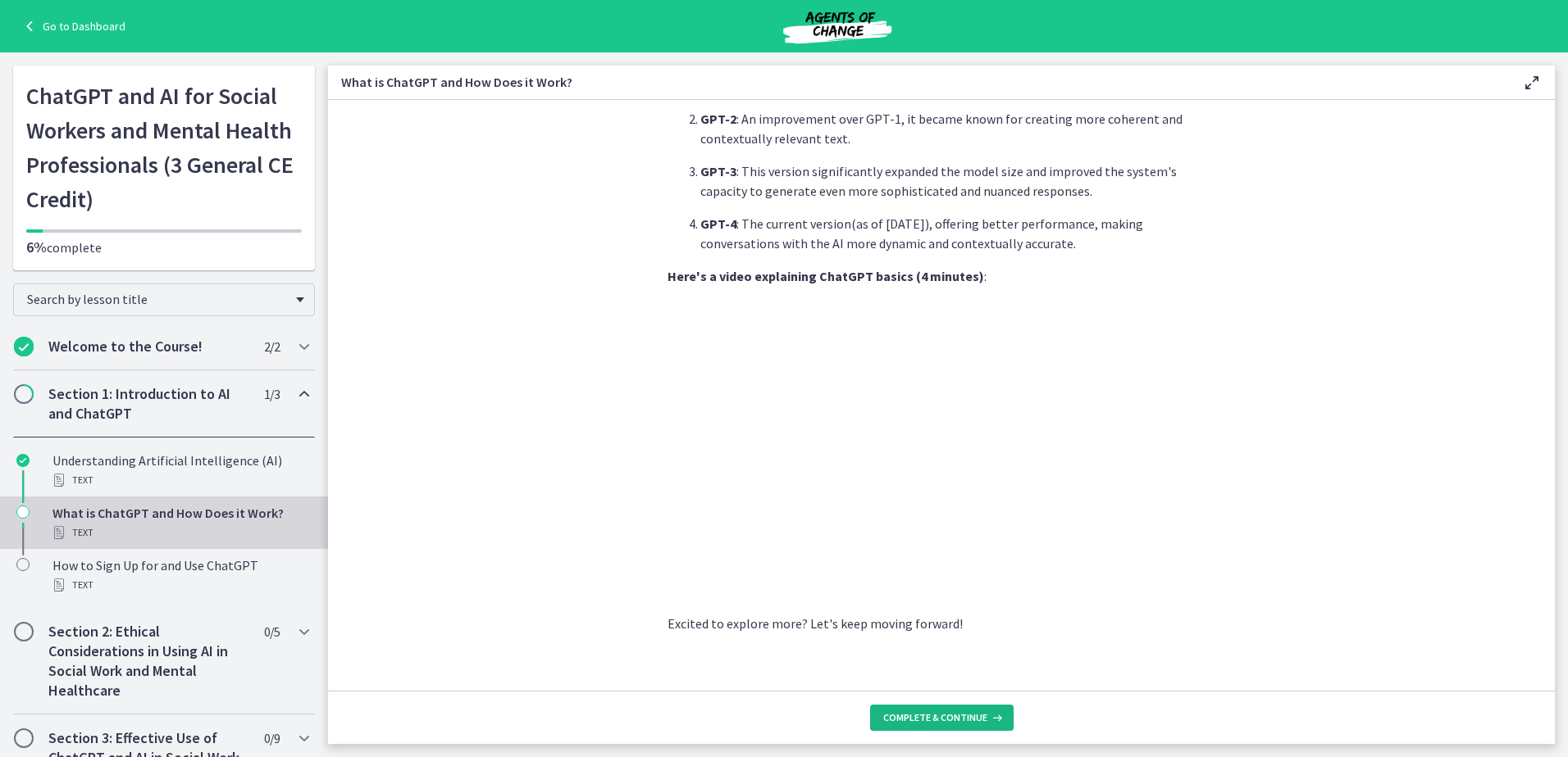
click at [950, 717] on span "Complete & continue" at bounding box center [935, 718] width 104 height 13
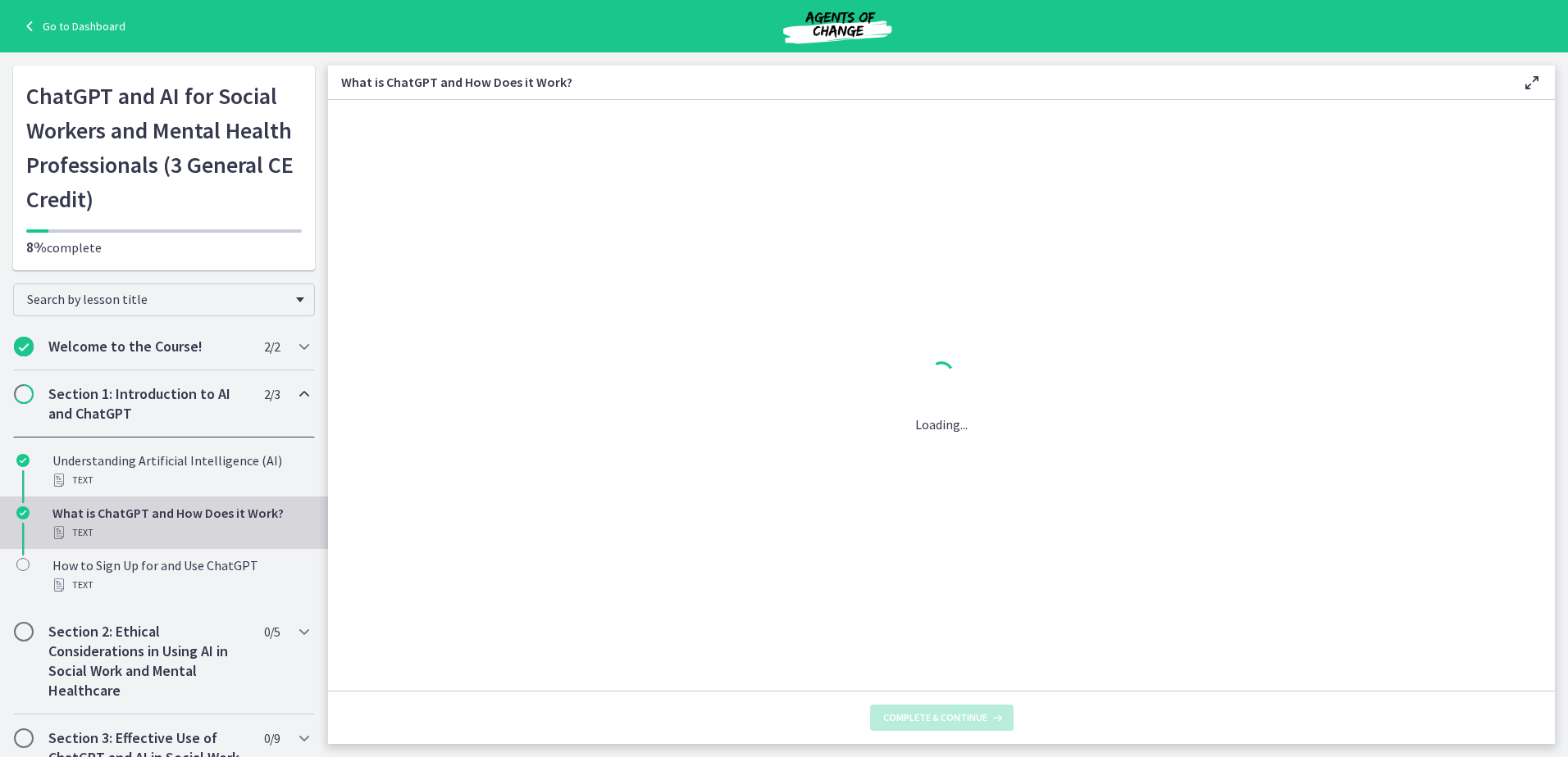
scroll to position [0, 0]
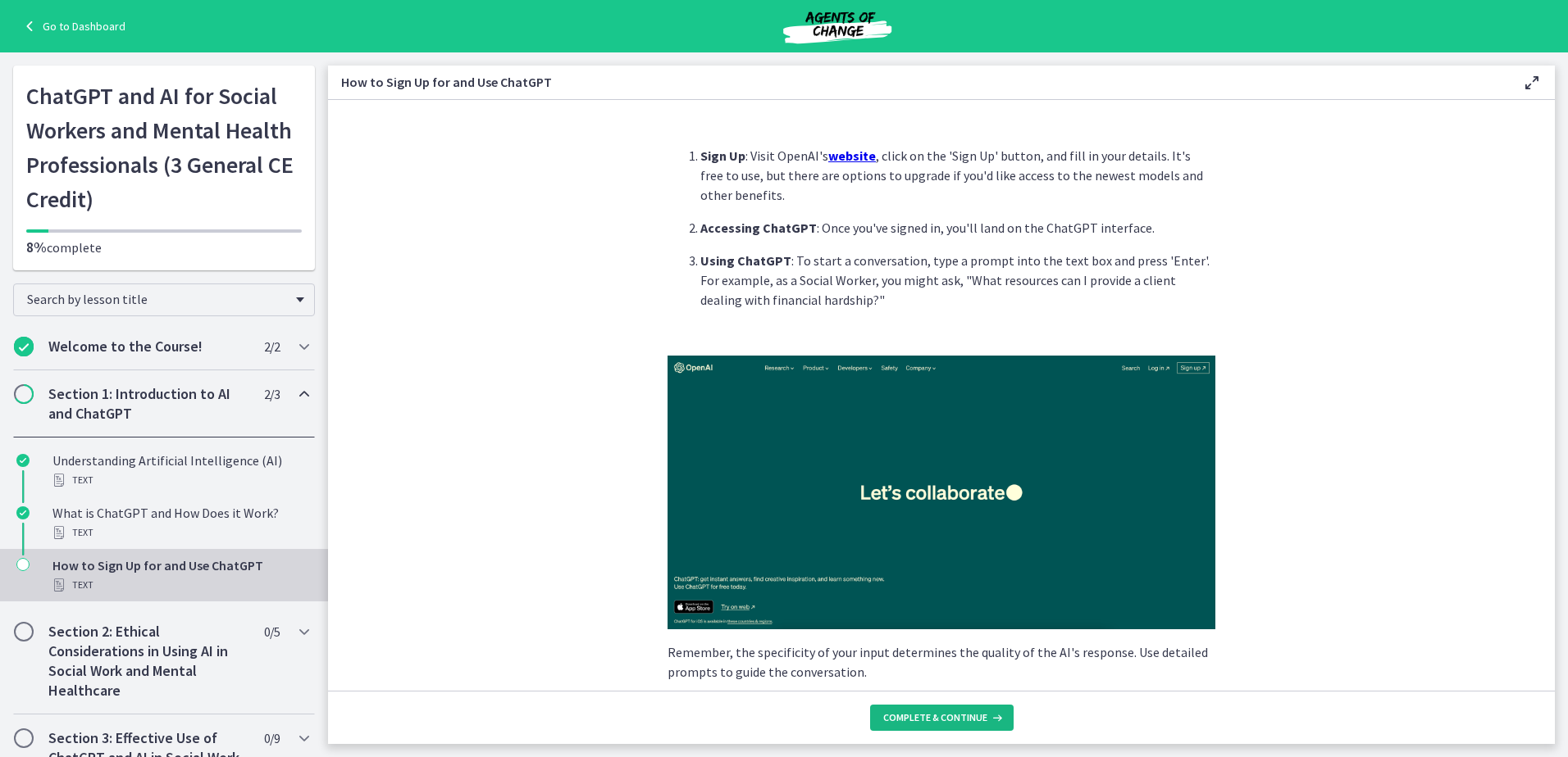
click at [950, 717] on span "Complete & continue" at bounding box center [935, 718] width 104 height 13
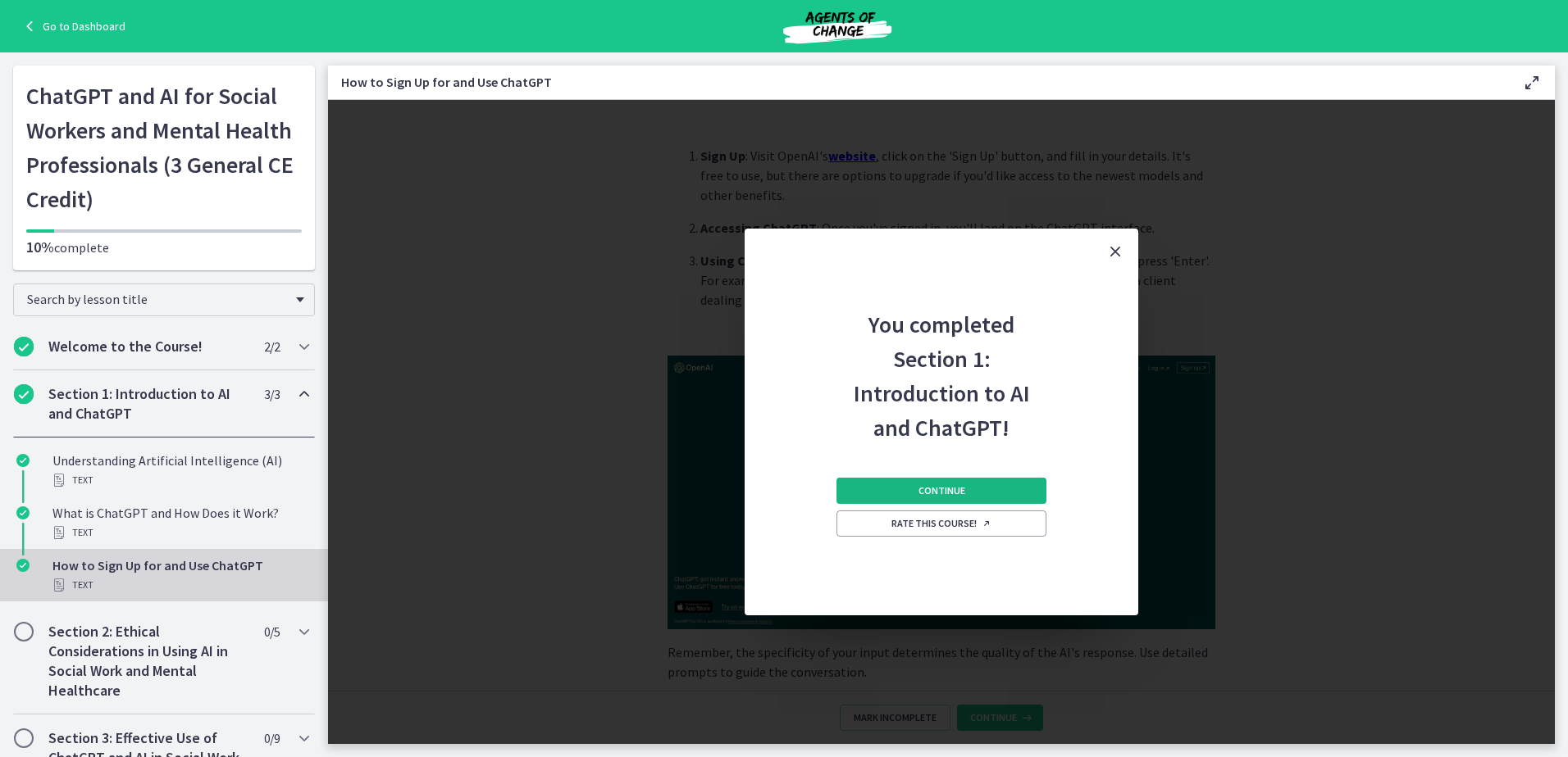
click at [951, 495] on span "Continue" at bounding box center [942, 490] width 46 height 13
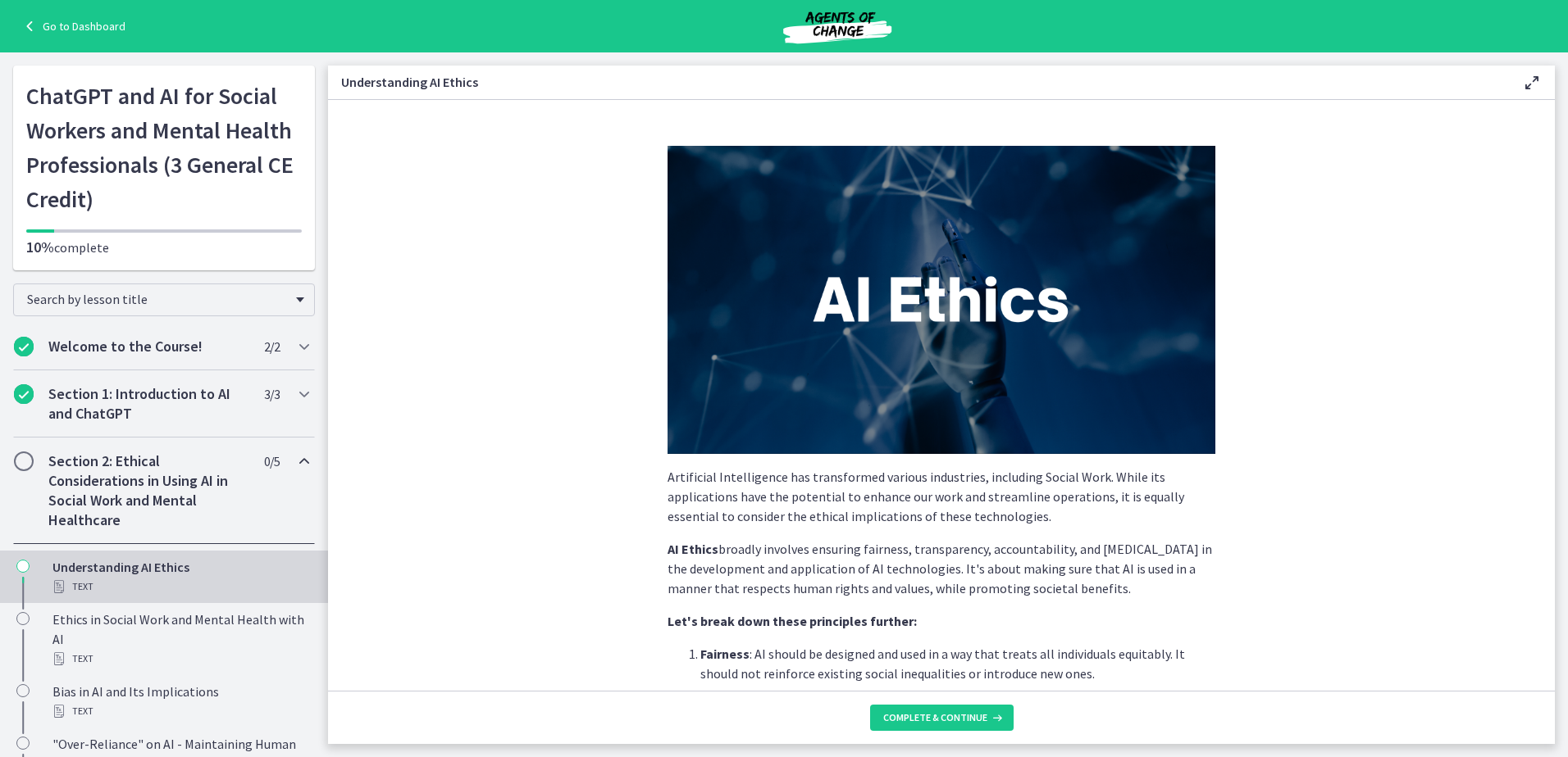
drag, startPoint x: 1541, startPoint y: 227, endPoint x: 1546, endPoint y: 256, distance: 29.4
click at [1546, 256] on section "Artificial Intelligence has transformed various industries, including Social Wo…" at bounding box center [941, 395] width 1227 height 591
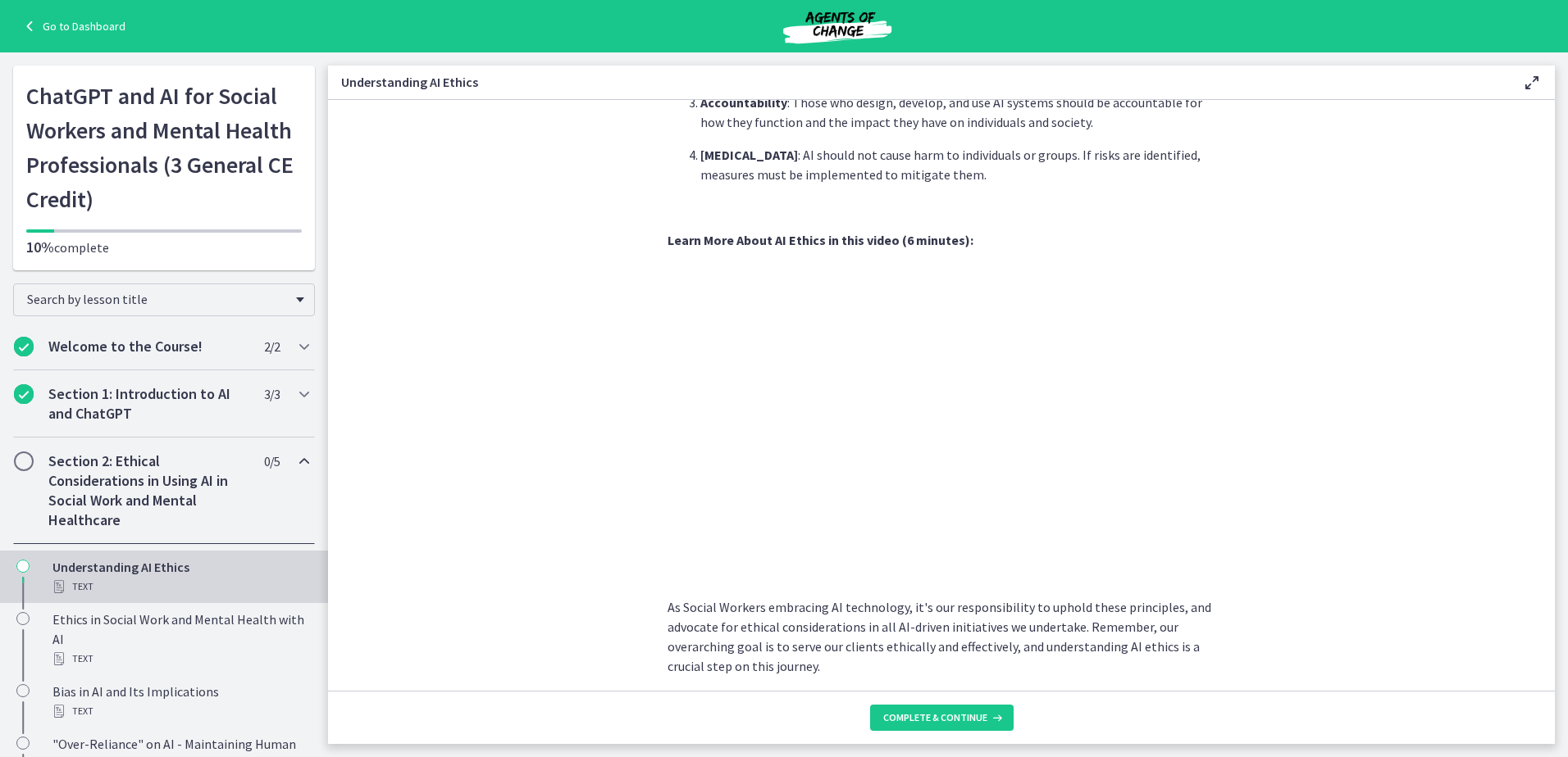
scroll to position [659, 0]
click at [950, 722] on span "Complete & continue" at bounding box center [935, 718] width 104 height 13
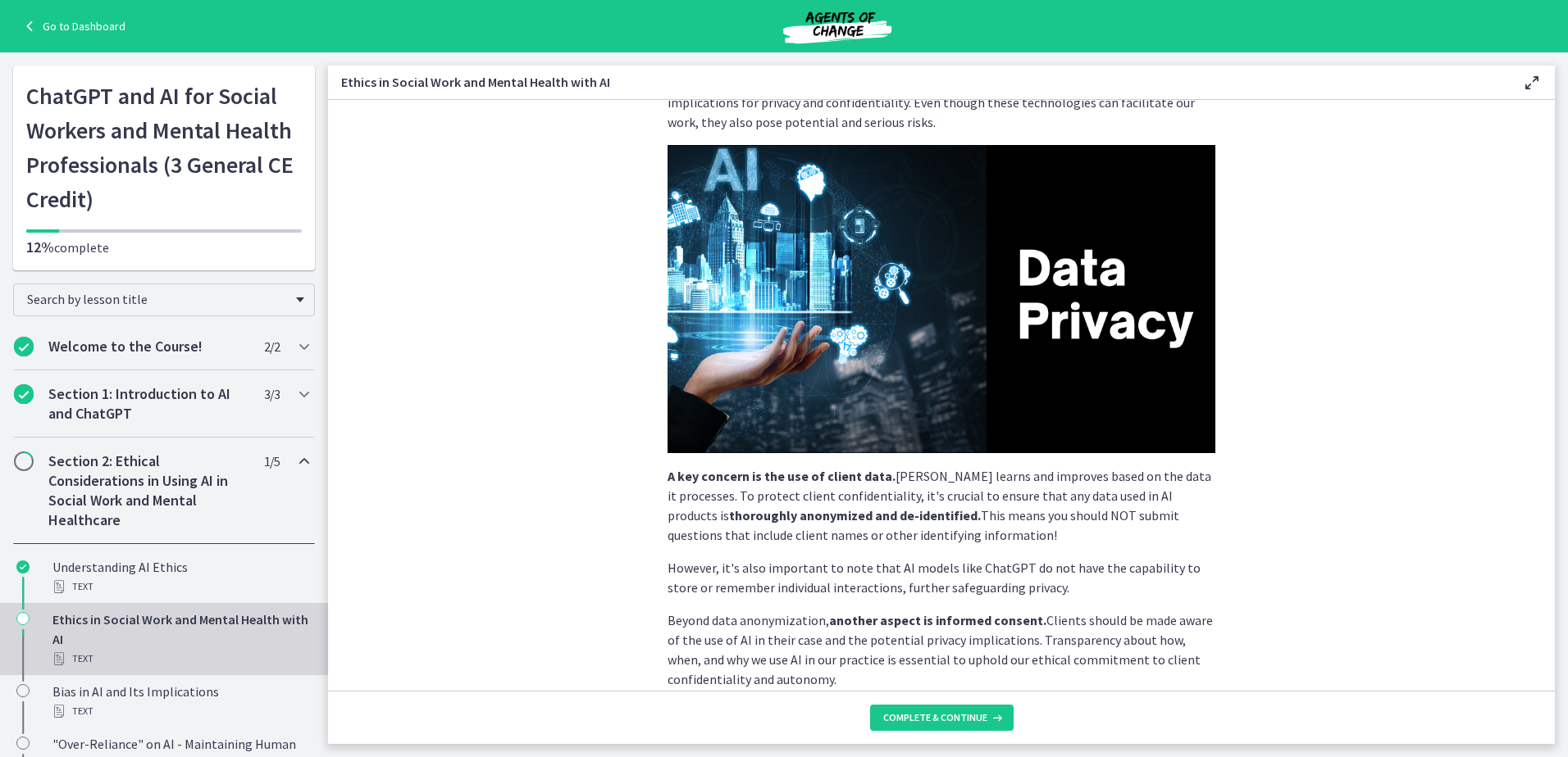
scroll to position [152, 0]
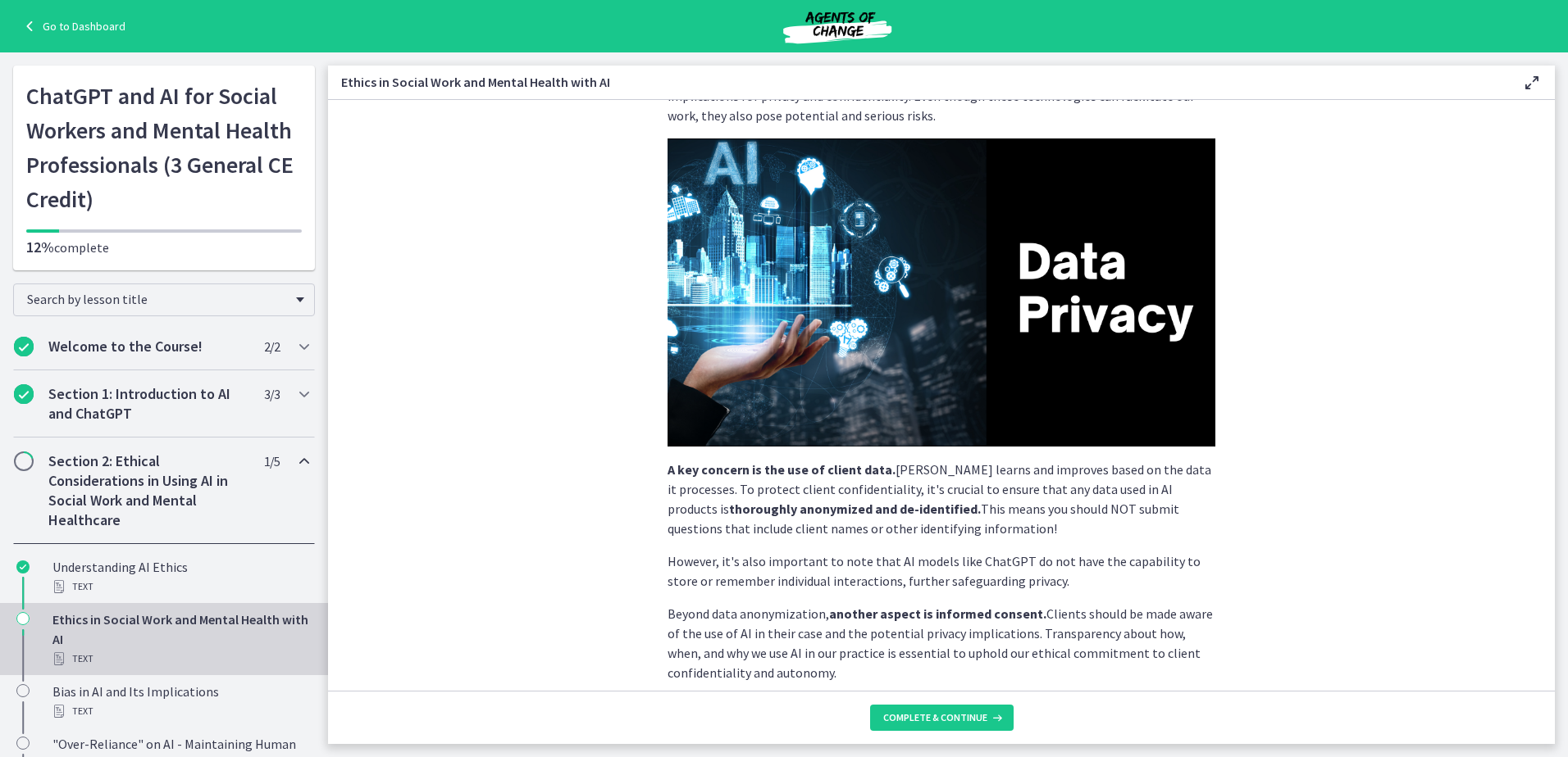
drag, startPoint x: 1558, startPoint y: 294, endPoint x: 1559, endPoint y: 316, distance: 22.0
click at [1559, 316] on main "Ethics in Social Work and Mental Health with AI Enable fullscreen Social Worker…" at bounding box center [947, 405] width 1239 height 705
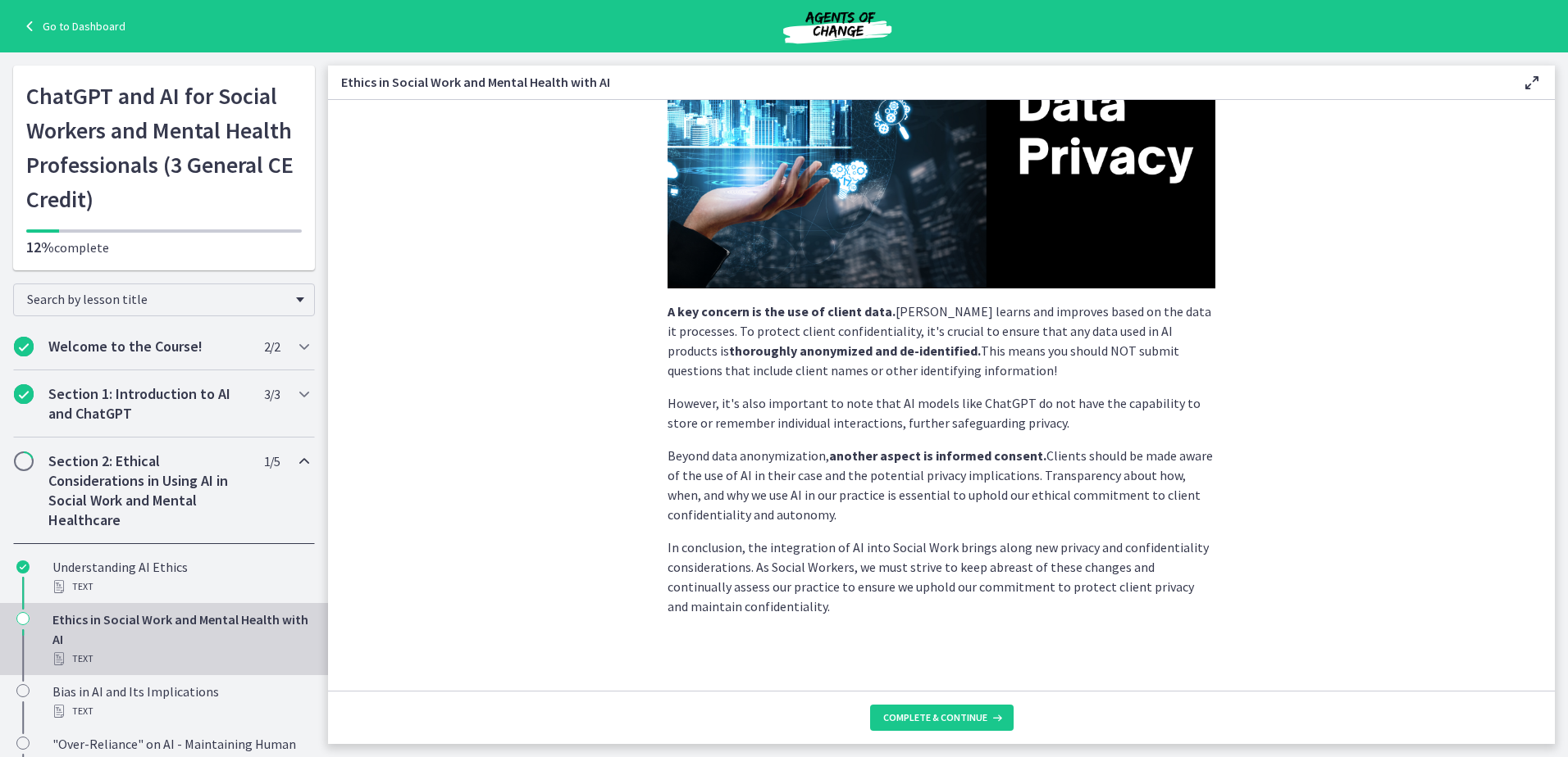
scroll to position [314, 0]
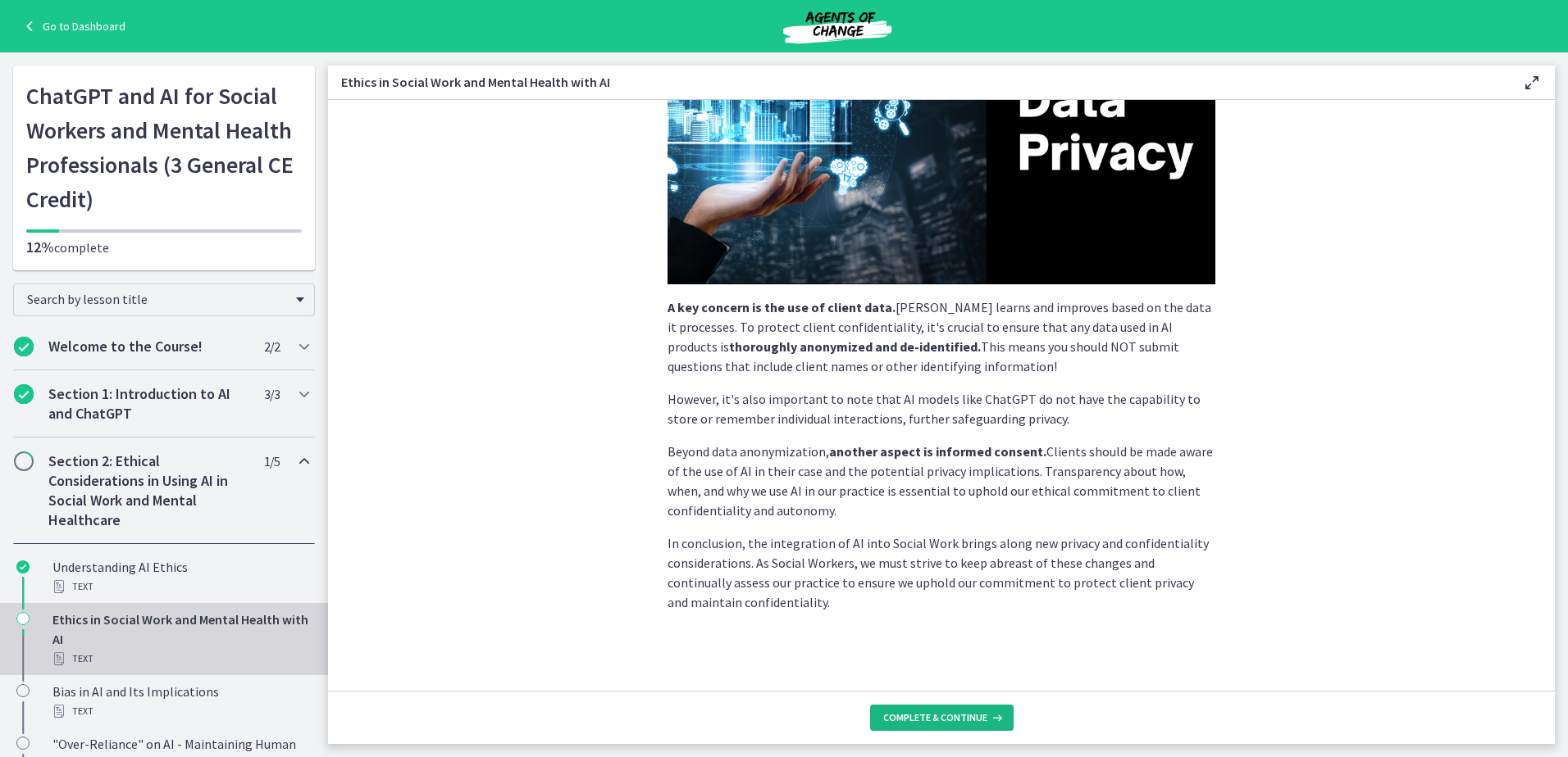
click at [943, 717] on span "Complete & continue" at bounding box center [935, 718] width 104 height 13
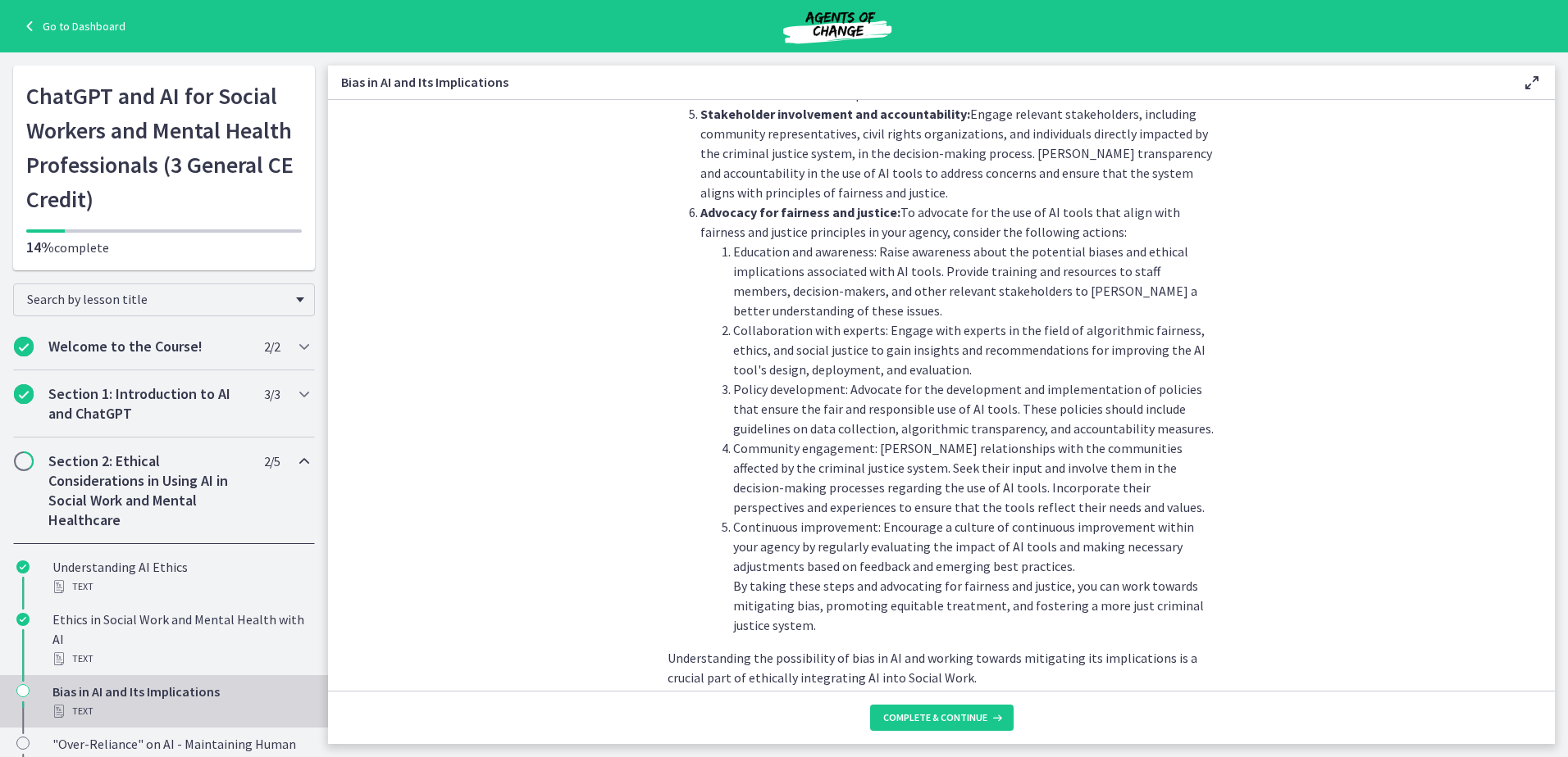
scroll to position [1718, 0]
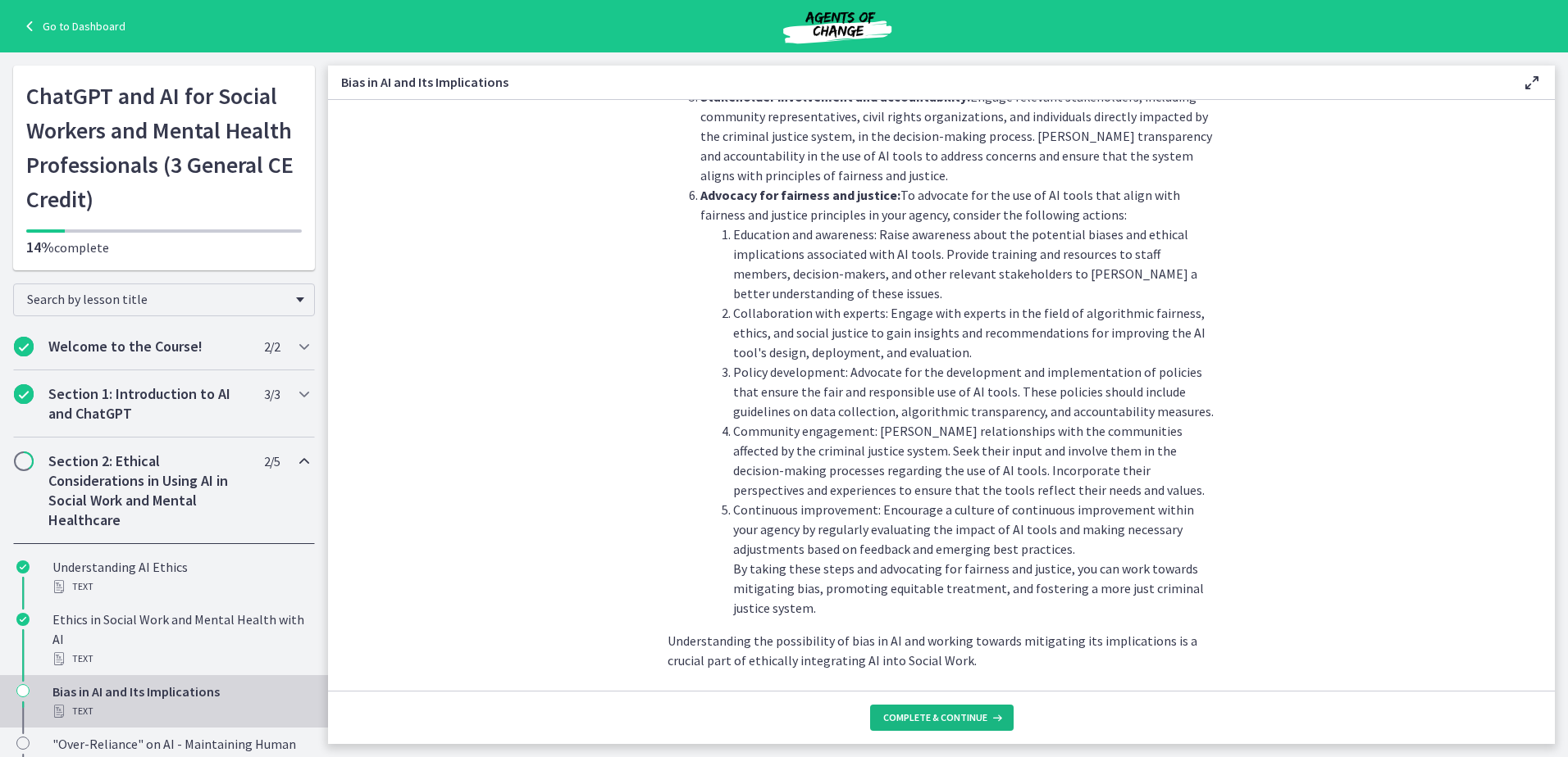
click at [945, 722] on span "Complete & continue" at bounding box center [935, 718] width 104 height 13
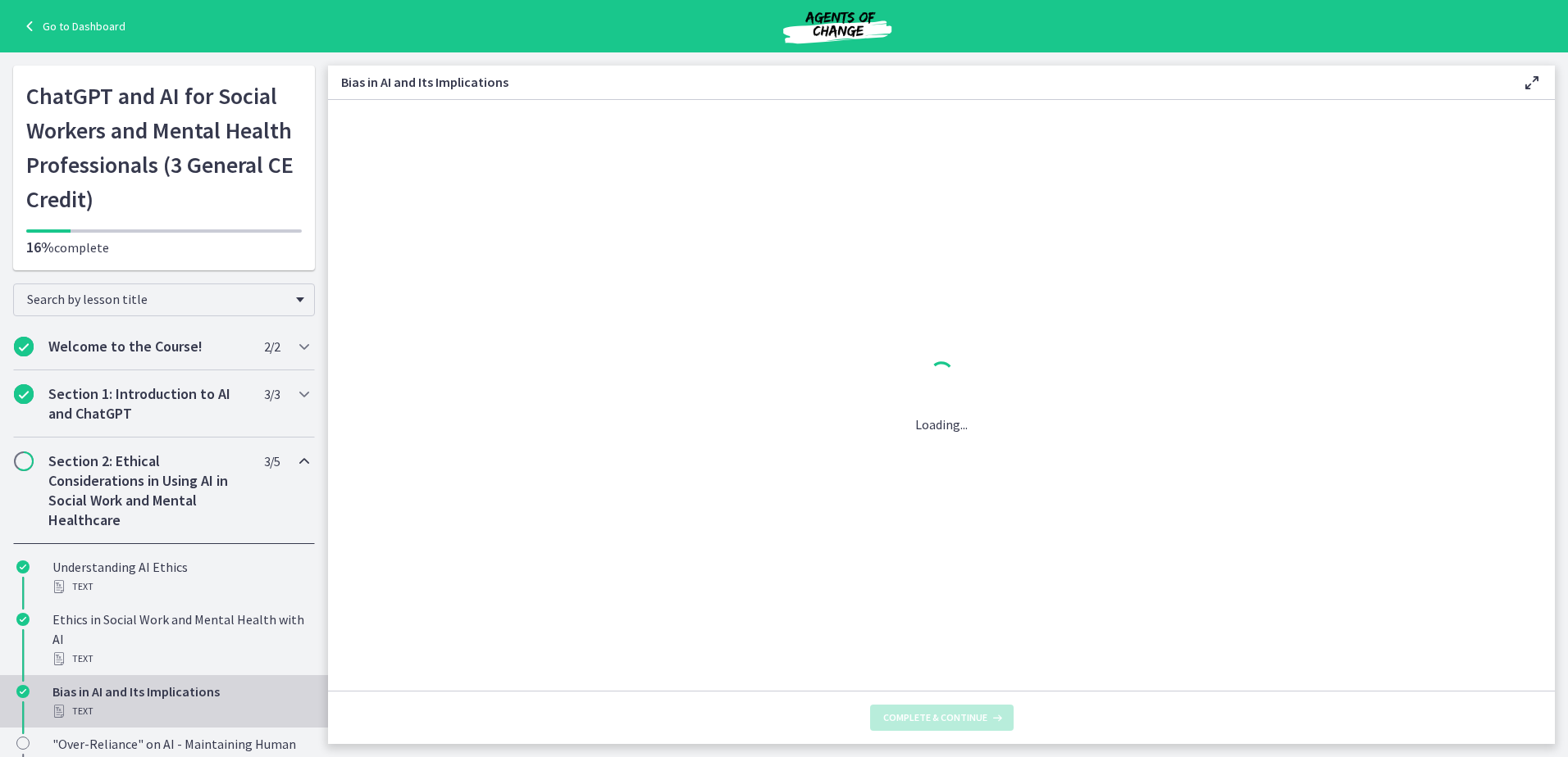
scroll to position [0, 0]
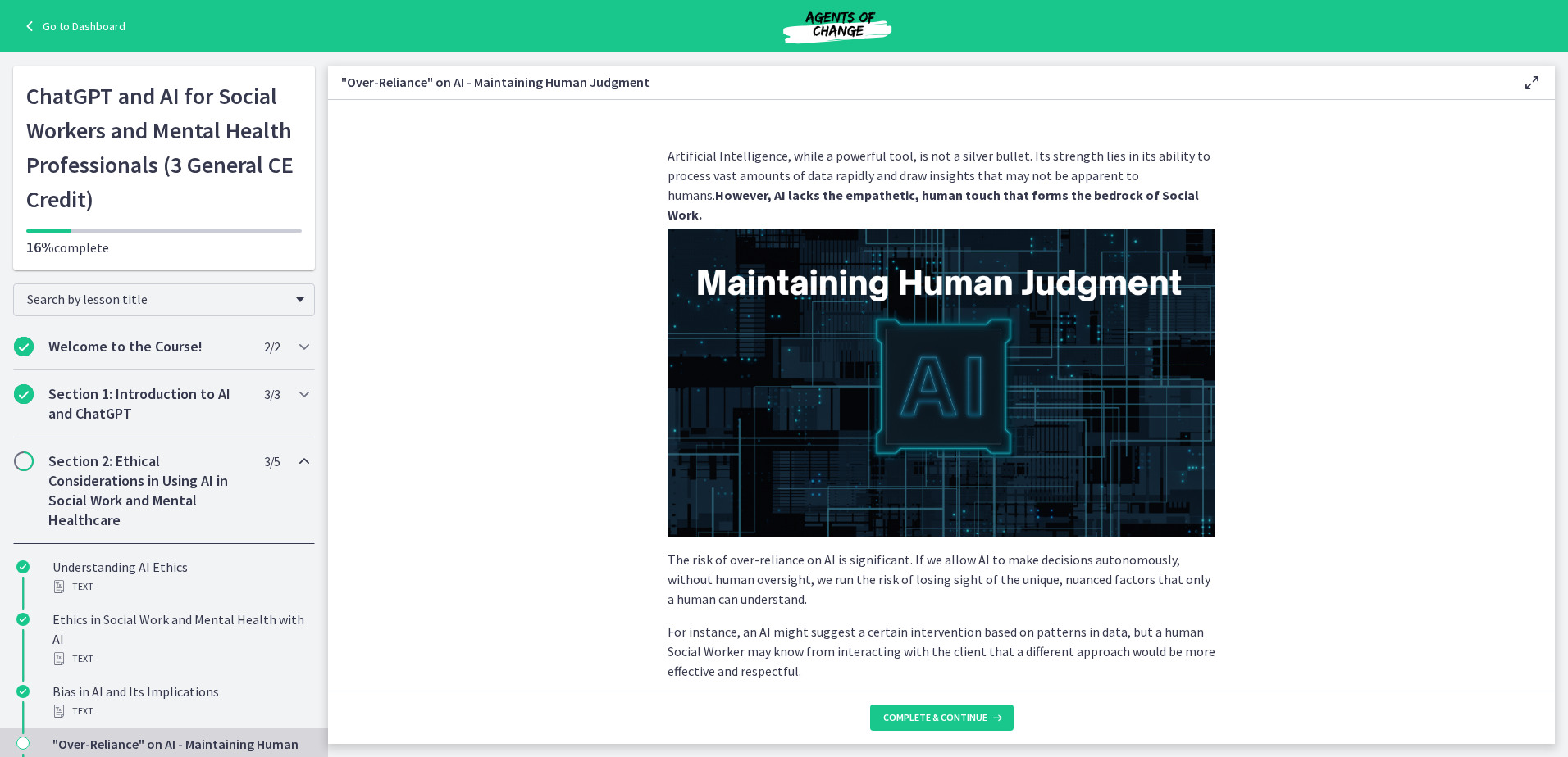
drag, startPoint x: 1541, startPoint y: 191, endPoint x: 1548, endPoint y: 214, distance: 24.0
click at [1548, 214] on section "Artificial Intelligence, while a powerful tool, is not a silver bullet. Its str…" at bounding box center [941, 395] width 1227 height 591
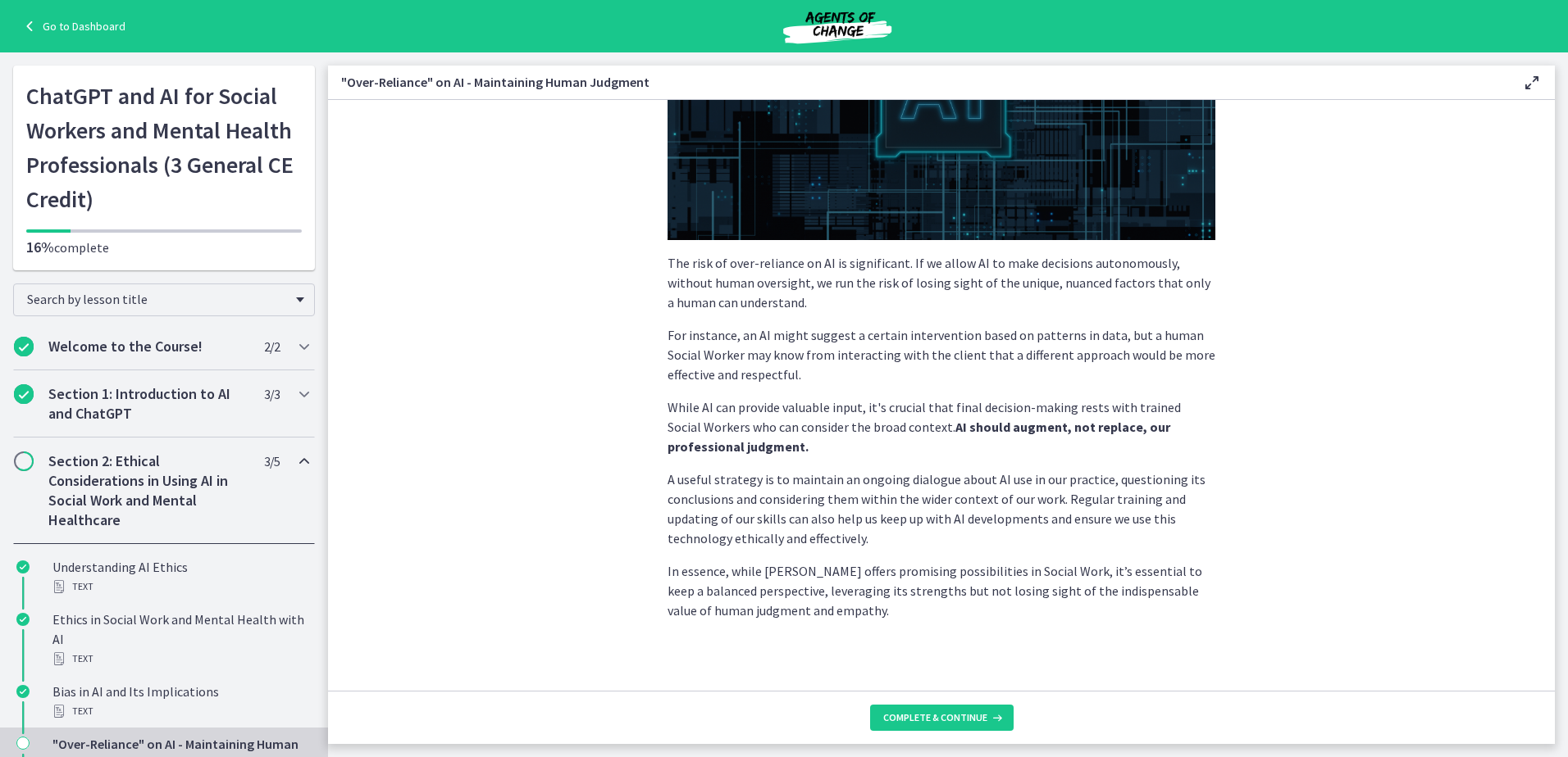
scroll to position [305, 0]
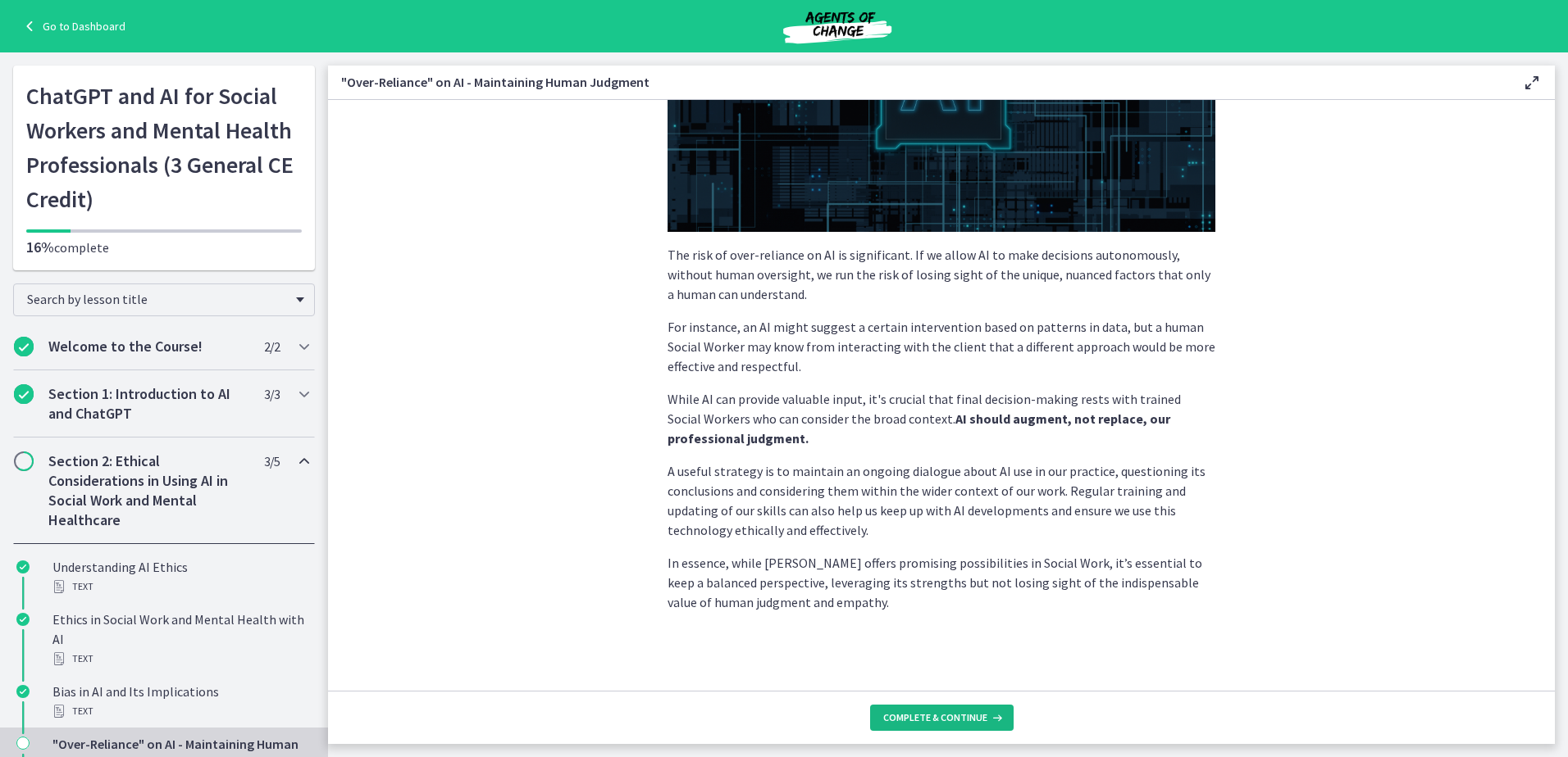
click at [950, 716] on span "Complete & continue" at bounding box center [935, 718] width 104 height 13
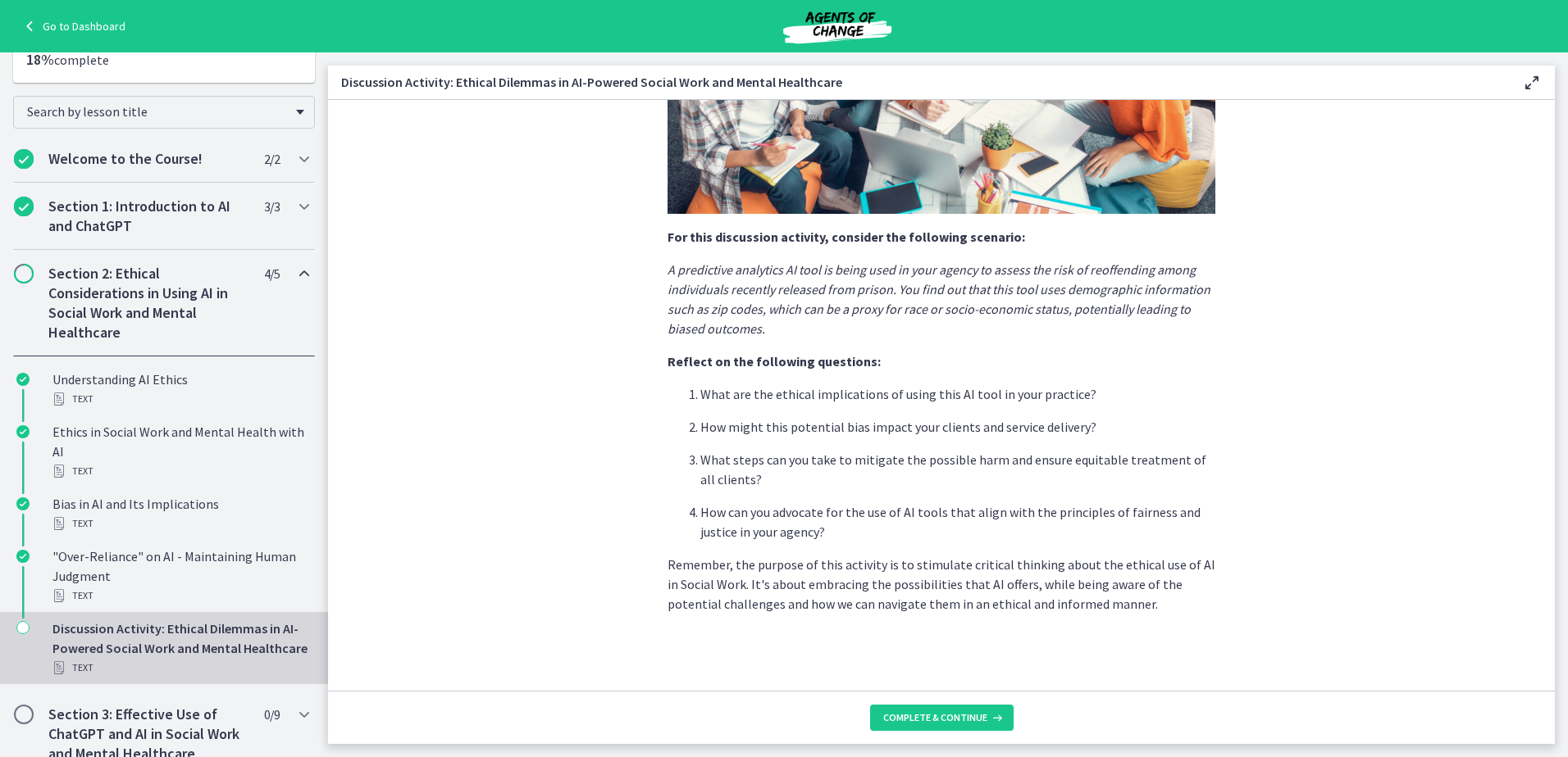
scroll to position [314, 0]
click at [931, 713] on span "Complete & continue" at bounding box center [935, 718] width 104 height 13
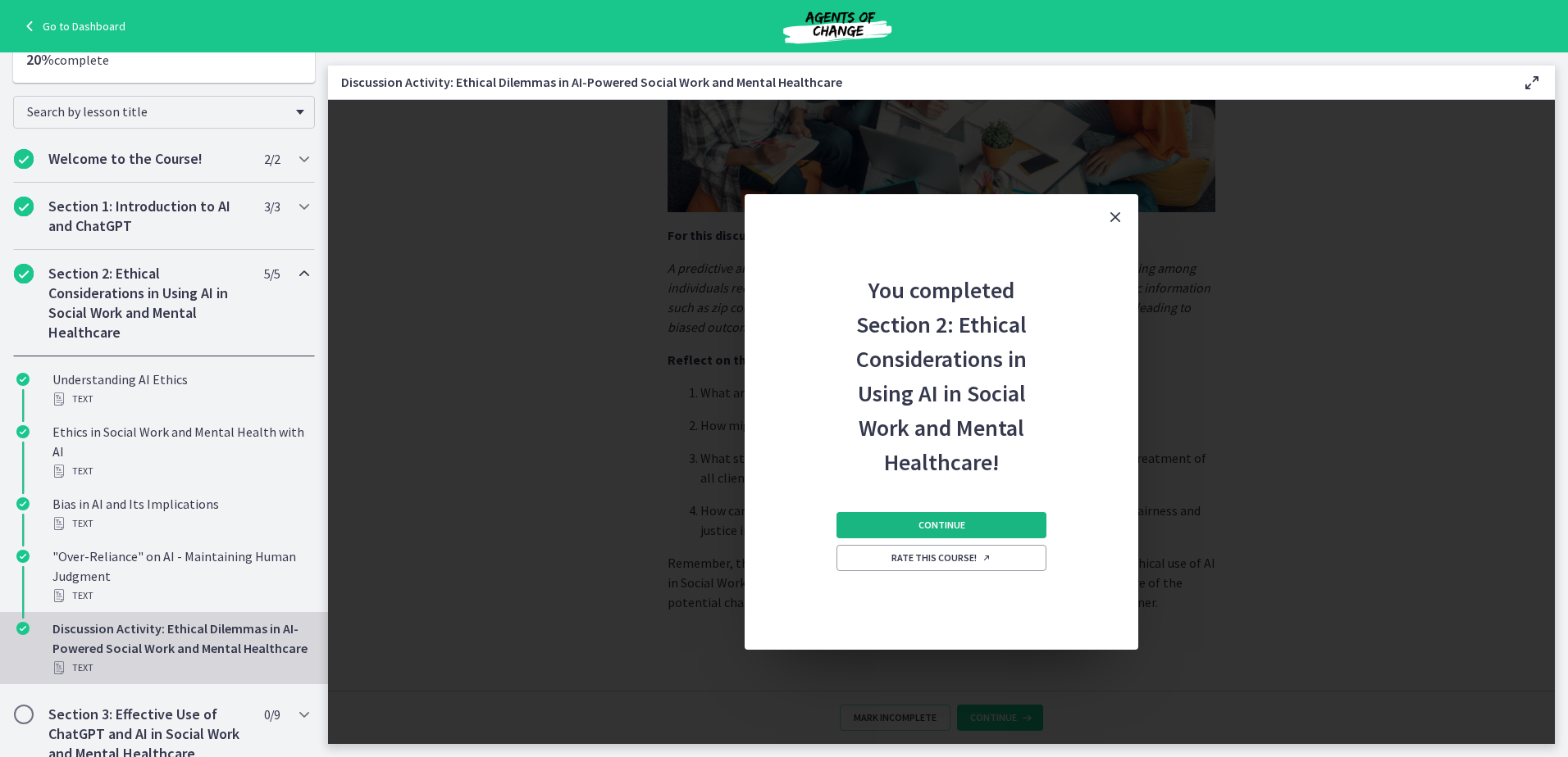
click at [968, 519] on button "Continue" at bounding box center [941, 525] width 210 height 27
